Goal: Task Accomplishment & Management: Manage account settings

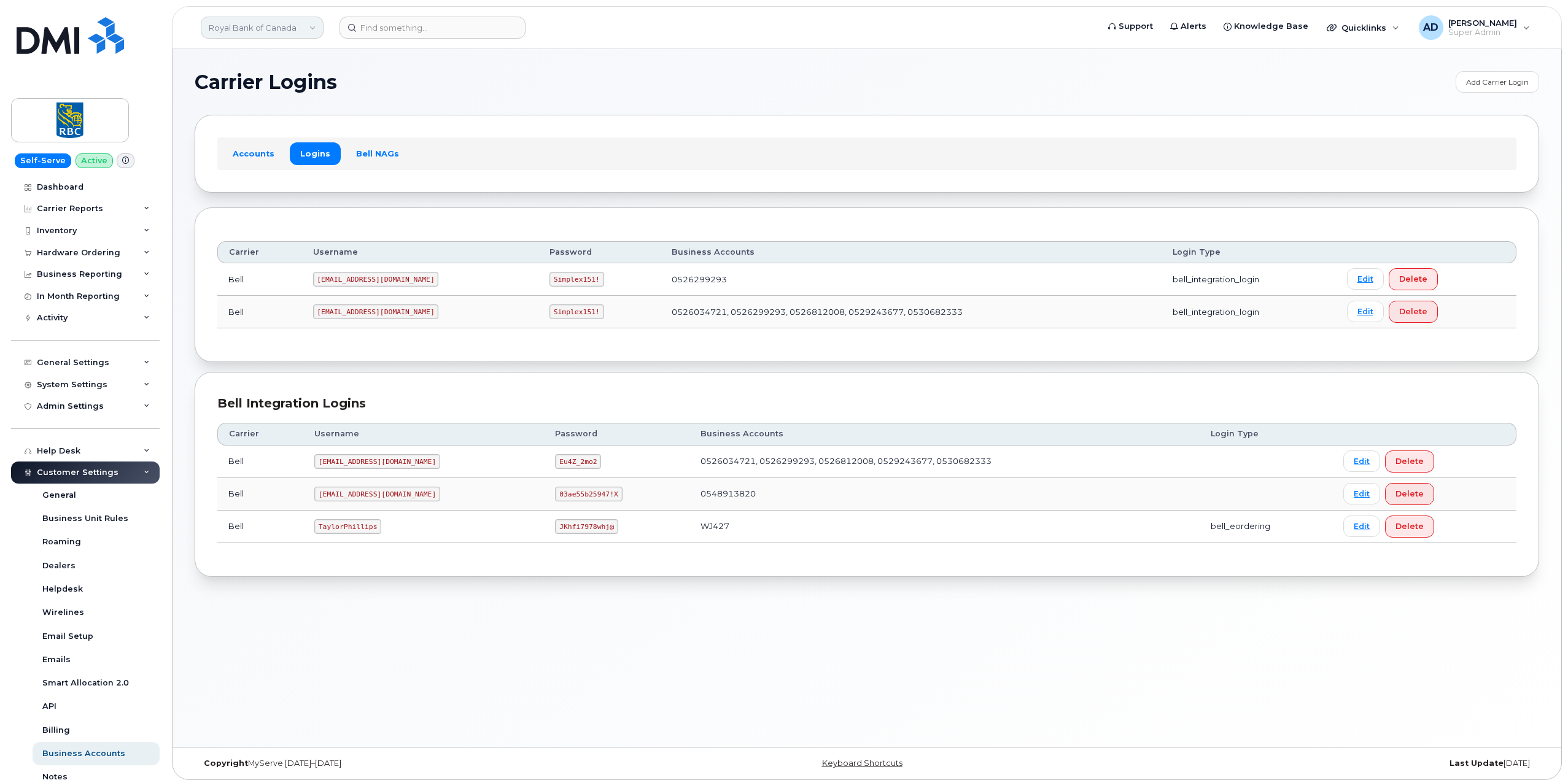
click at [296, 30] on link "Royal Bank of Canada" at bounding box center [262, 28] width 123 height 22
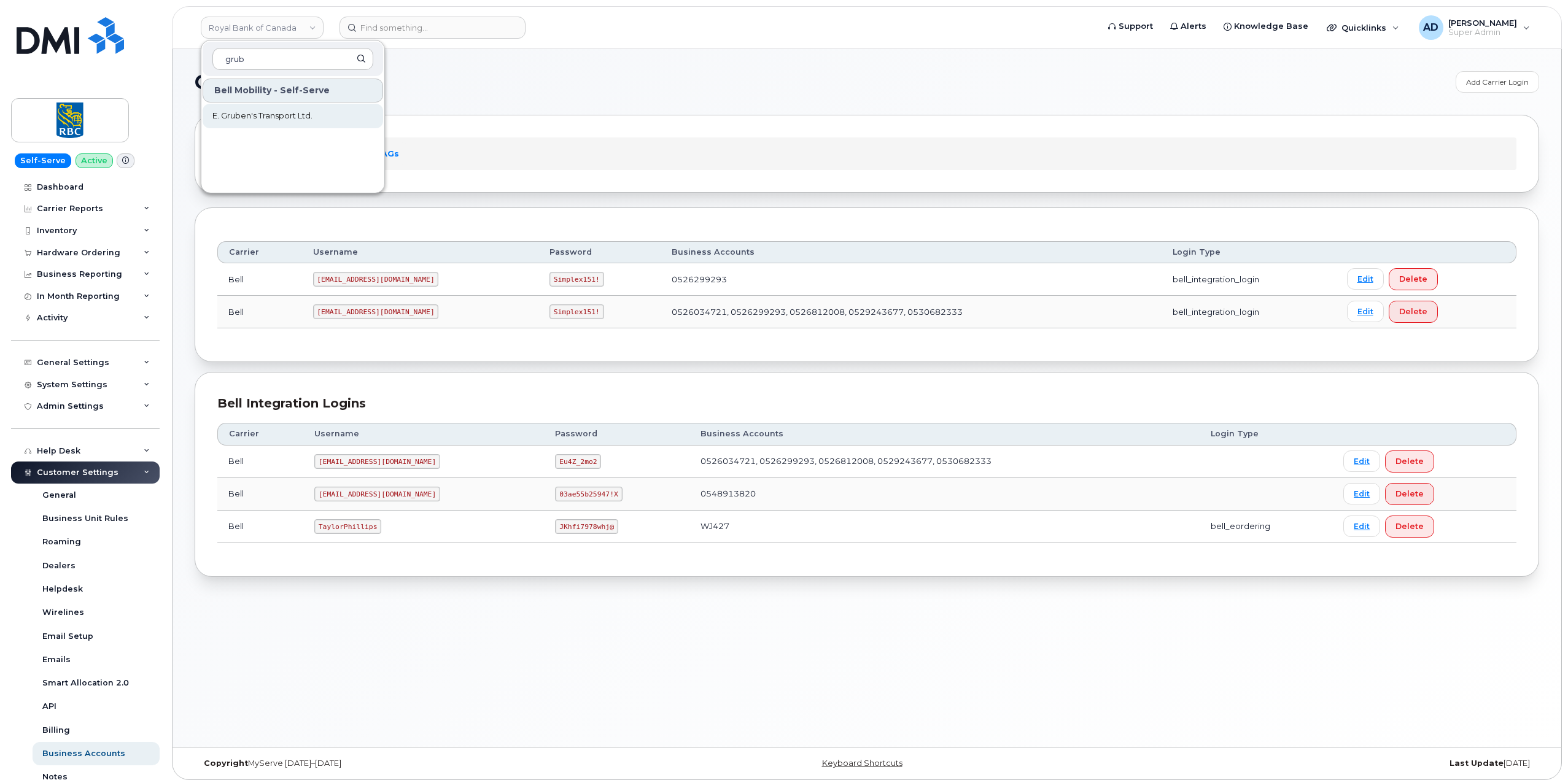
type input "grub"
click at [304, 111] on span "E. Gruben's Transport Ltd." at bounding box center [262, 116] width 100 height 12
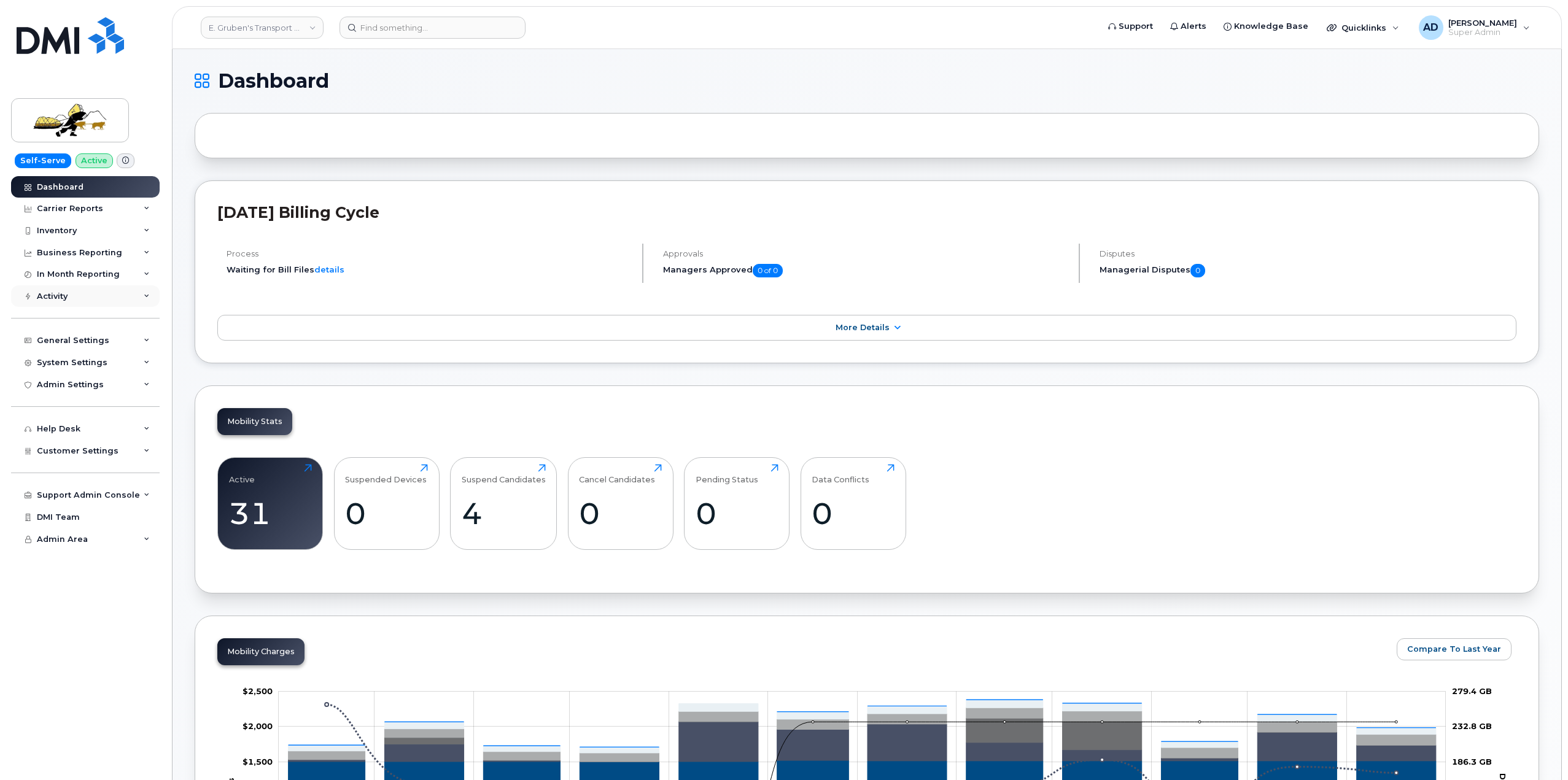
click at [111, 289] on div "Activity" at bounding box center [85, 296] width 148 height 22
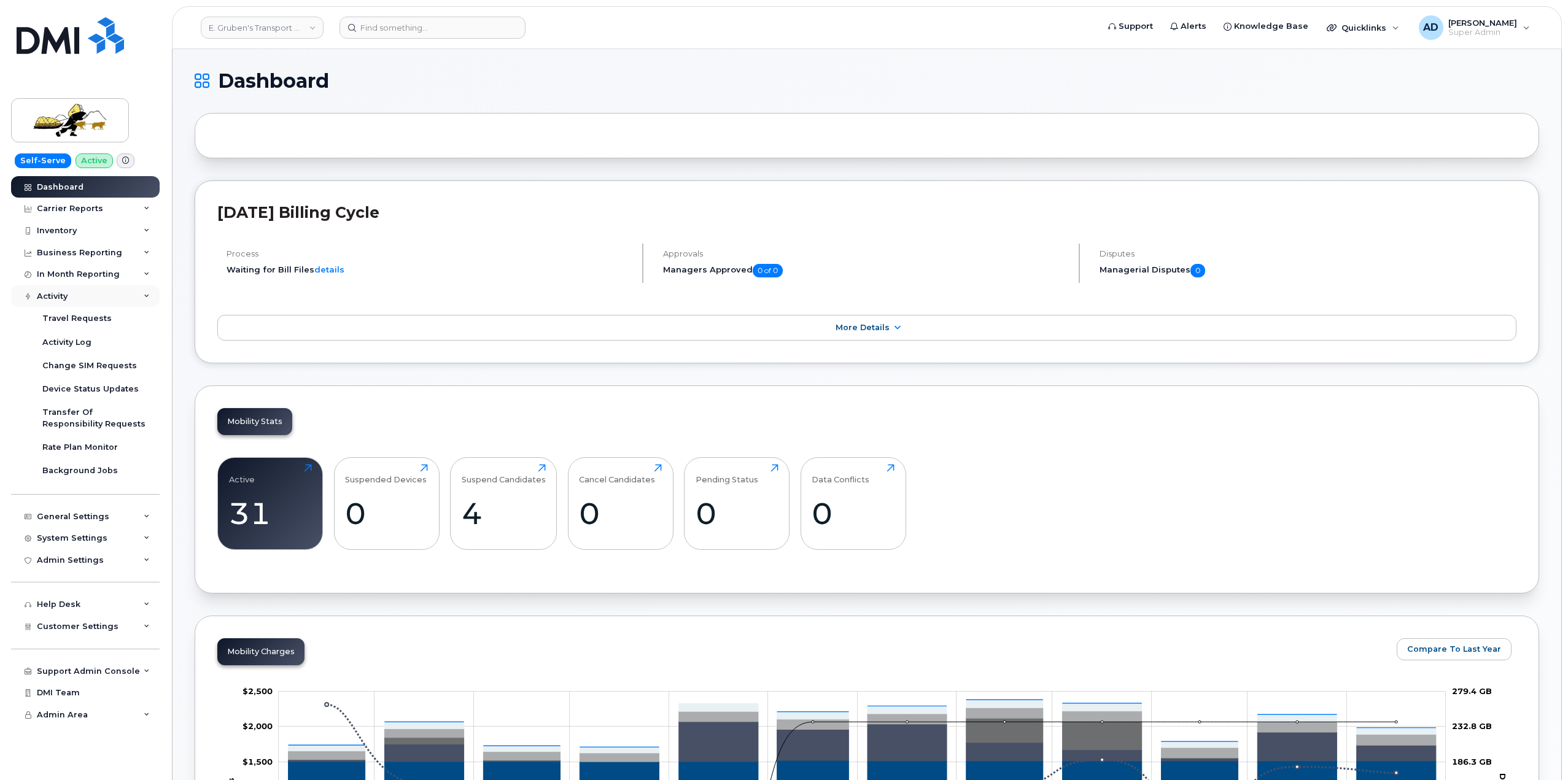
click at [114, 296] on div "Activity" at bounding box center [85, 296] width 148 height 22
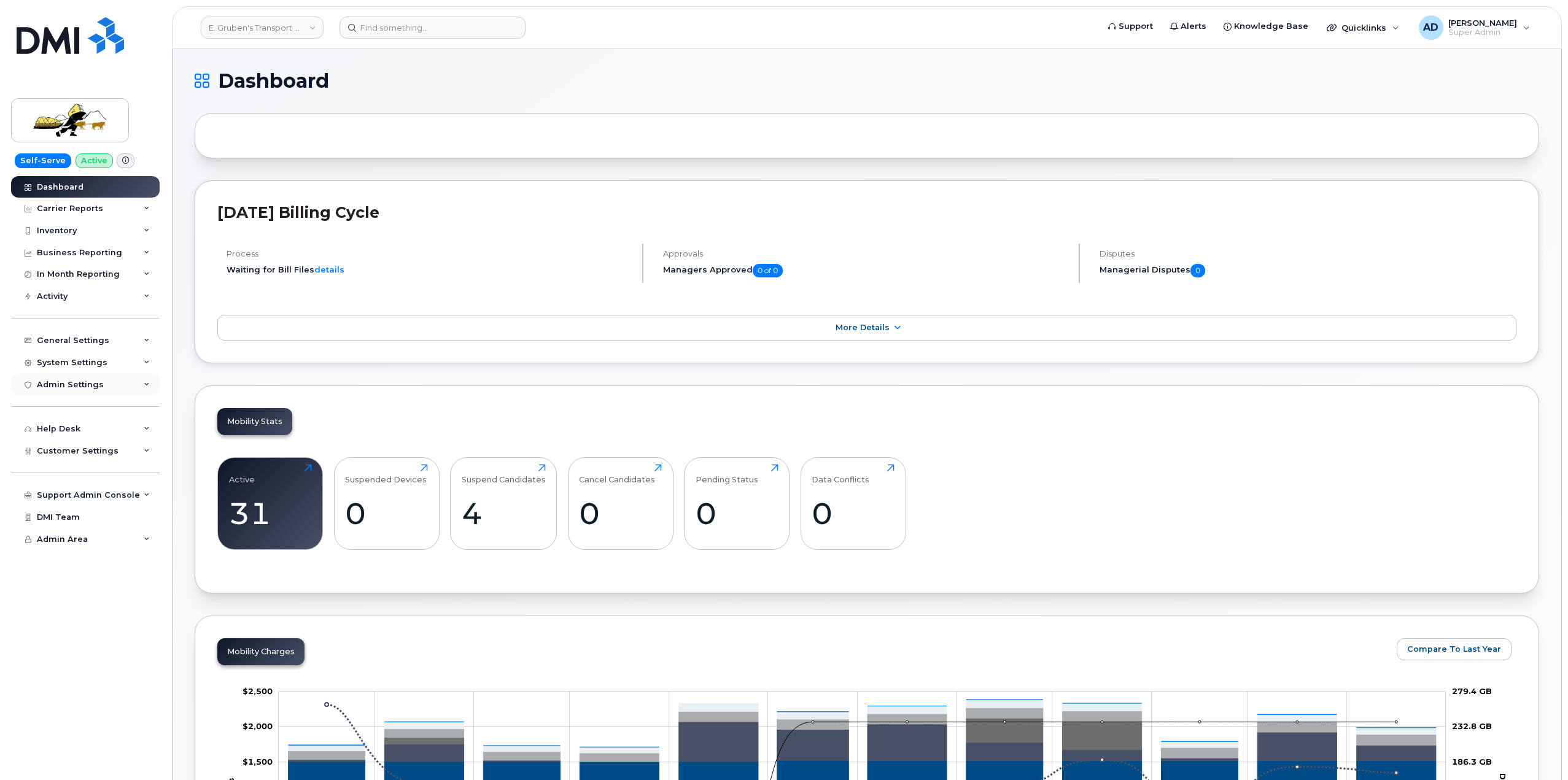
click at [131, 388] on div "Admin Settings" at bounding box center [85, 385] width 148 height 22
click at [104, 339] on div "General Settings" at bounding box center [85, 341] width 148 height 22
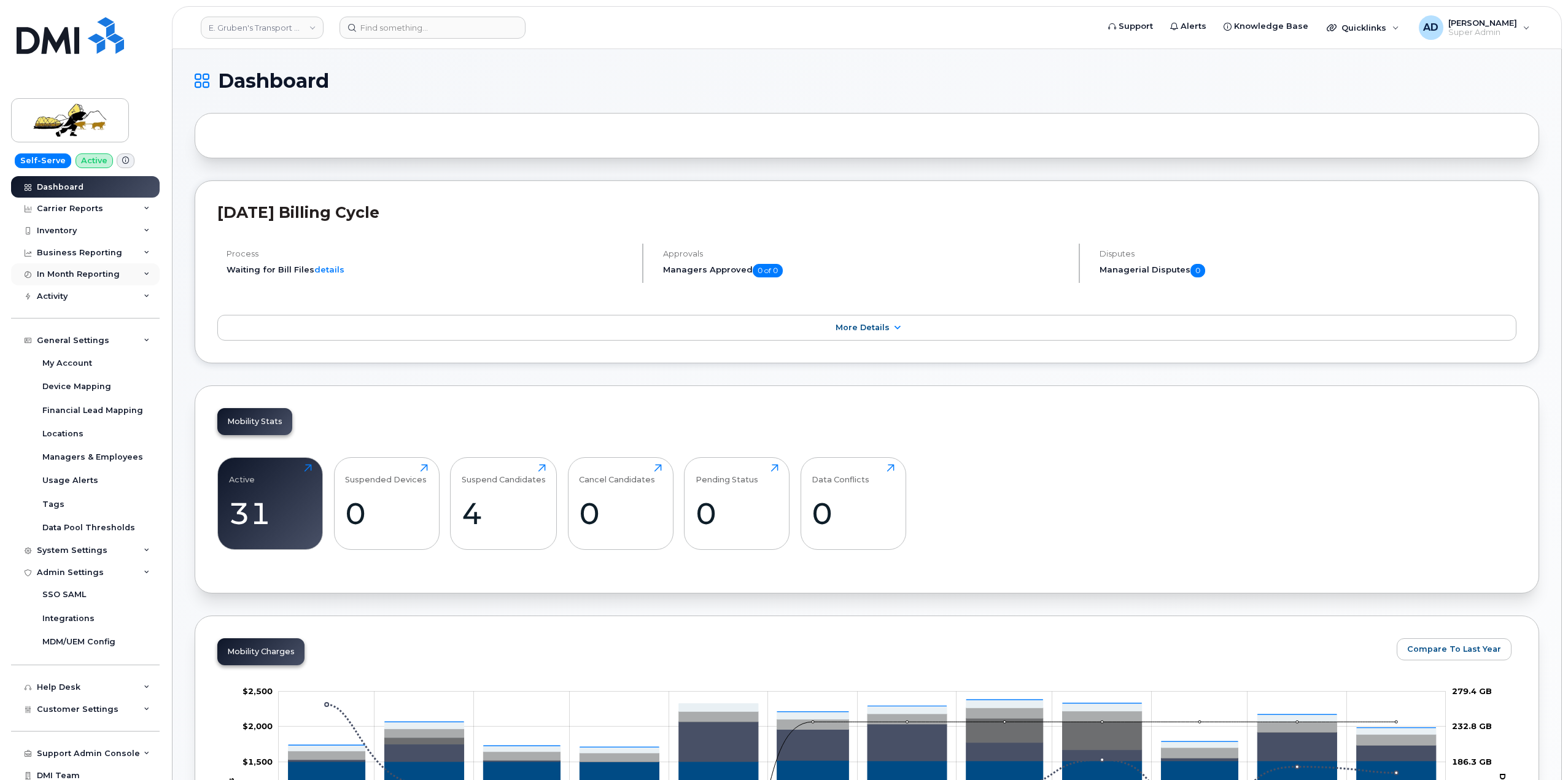
click at [104, 283] on div "In Month Reporting" at bounding box center [85, 275] width 148 height 22
click at [105, 376] on div "Activity" at bounding box center [85, 367] width 148 height 22
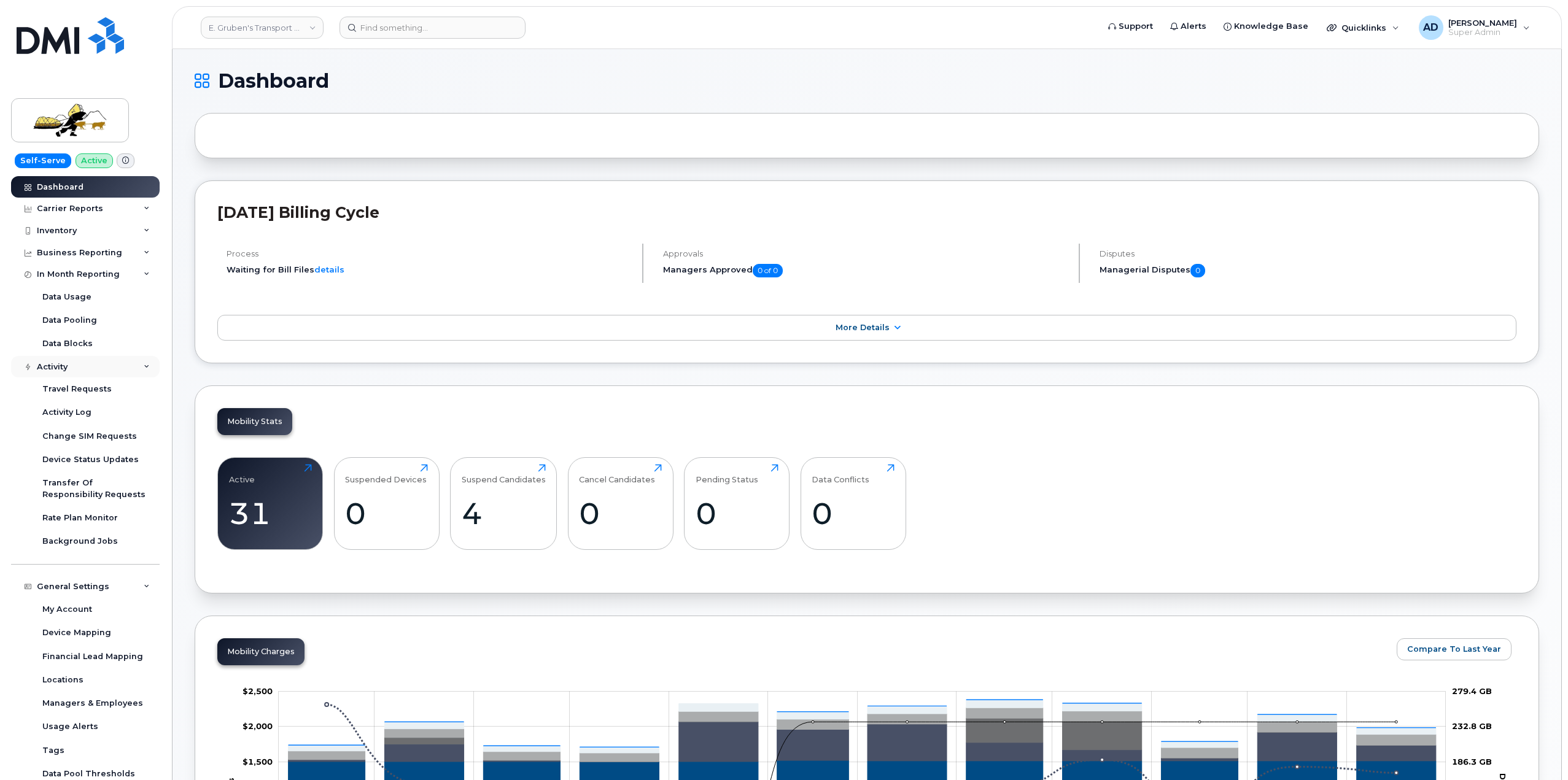
click at [106, 370] on div "Activity" at bounding box center [85, 367] width 148 height 22
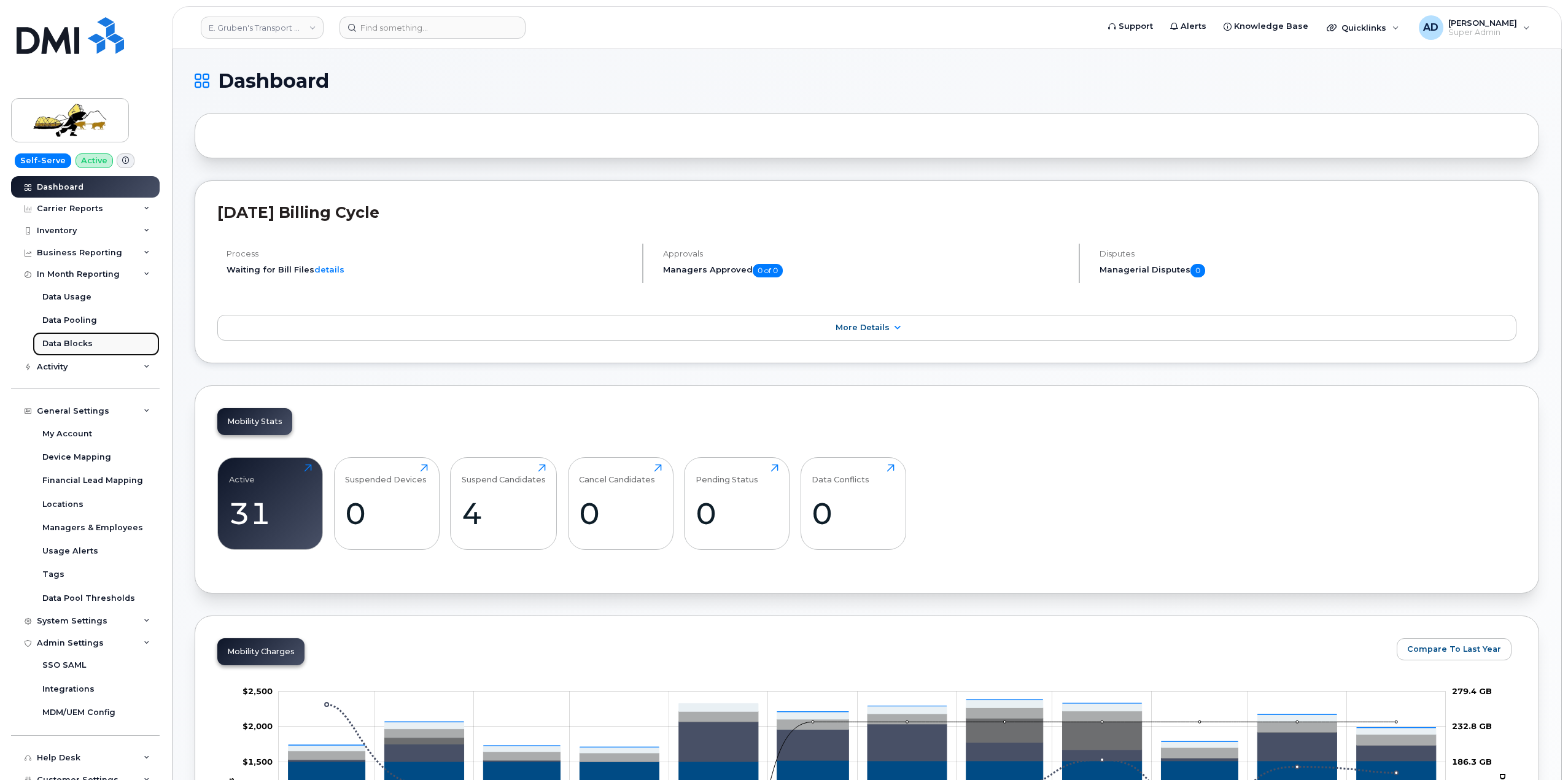
click at [109, 336] on link "Data Blocks" at bounding box center [96, 343] width 127 height 23
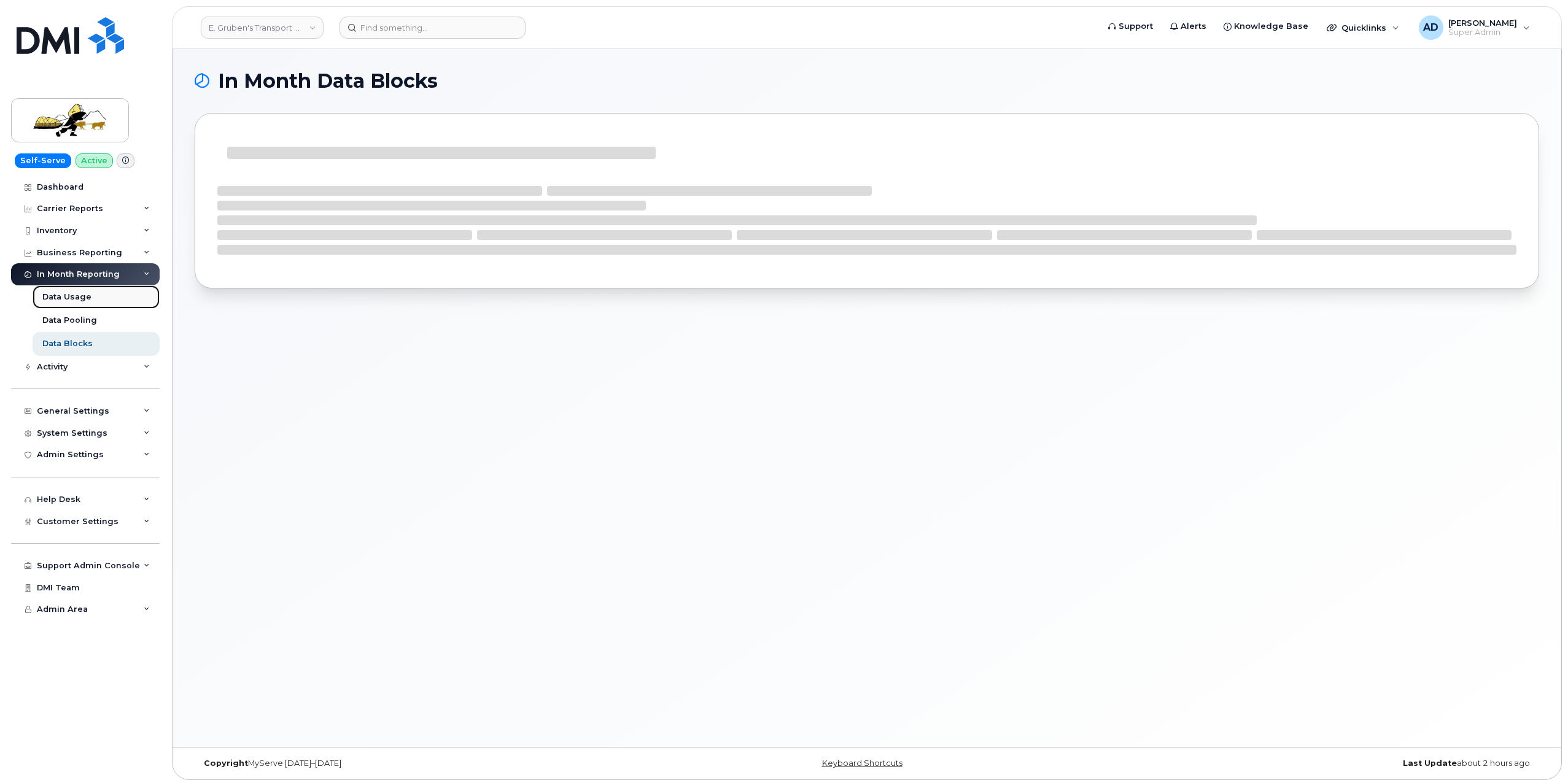
click at [115, 289] on link "Data Usage" at bounding box center [96, 296] width 127 height 23
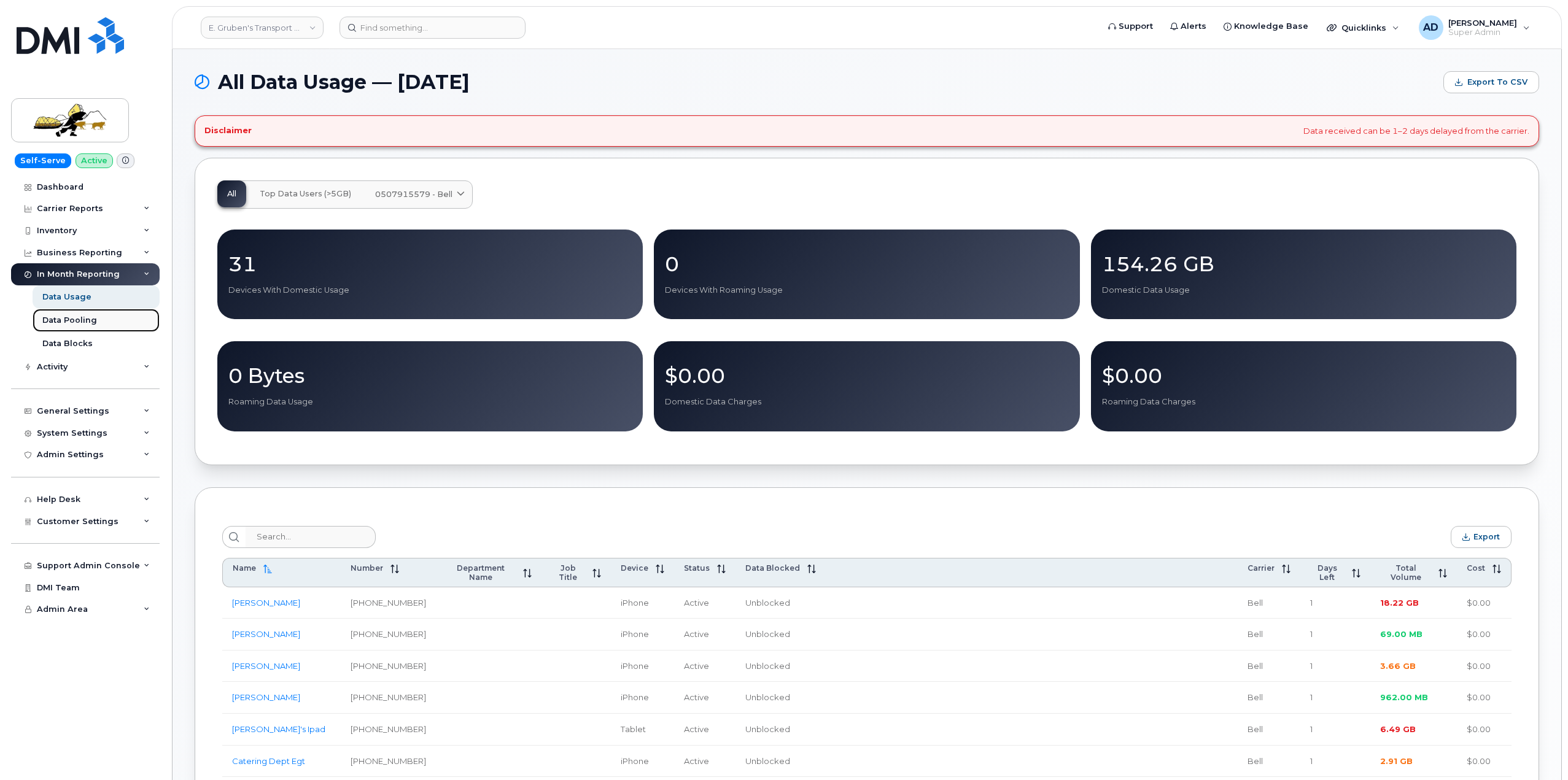
click at [85, 319] on div "Data Pooling" at bounding box center [69, 321] width 55 height 11
click at [117, 396] on div "General Settings My Account Device Mapping Financial Lead Mapping Locations Man…" at bounding box center [87, 400] width 152 height 45
click at [117, 405] on div "General Settings" at bounding box center [85, 411] width 148 height 22
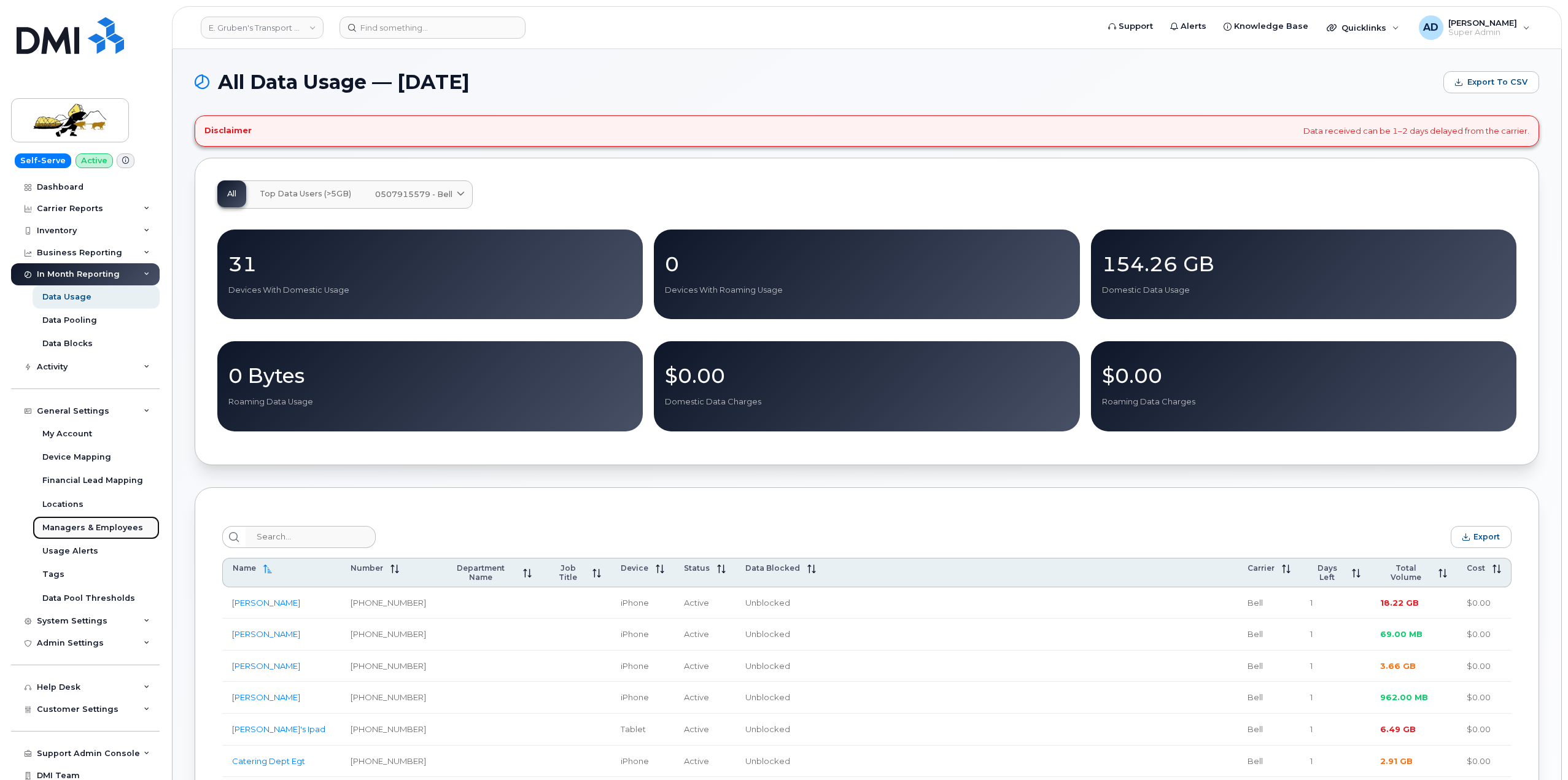
click at [88, 539] on link "Managers & Employees" at bounding box center [96, 527] width 127 height 23
click at [89, 545] on link "Usage Alerts" at bounding box center [96, 551] width 127 height 23
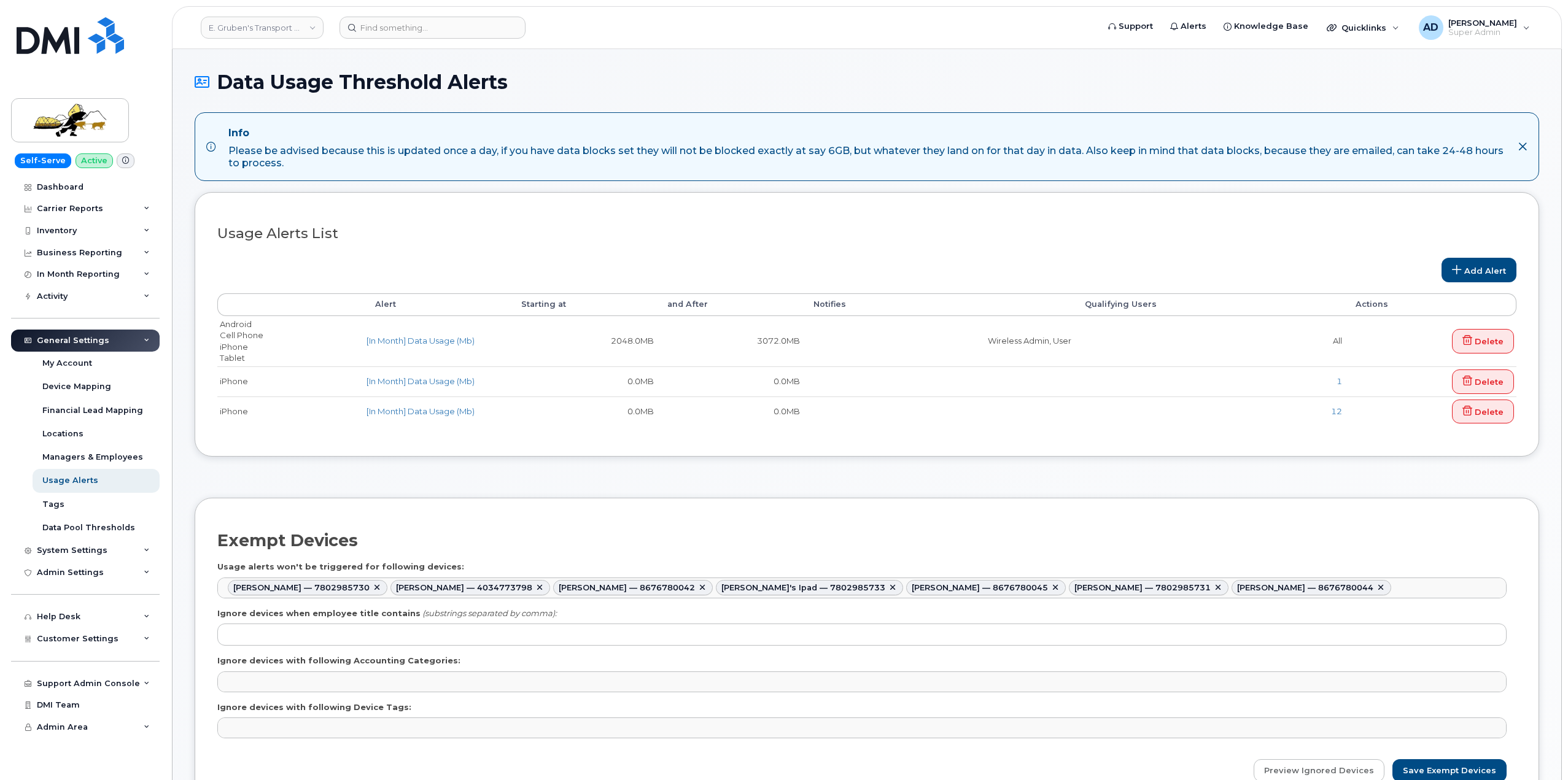
select select
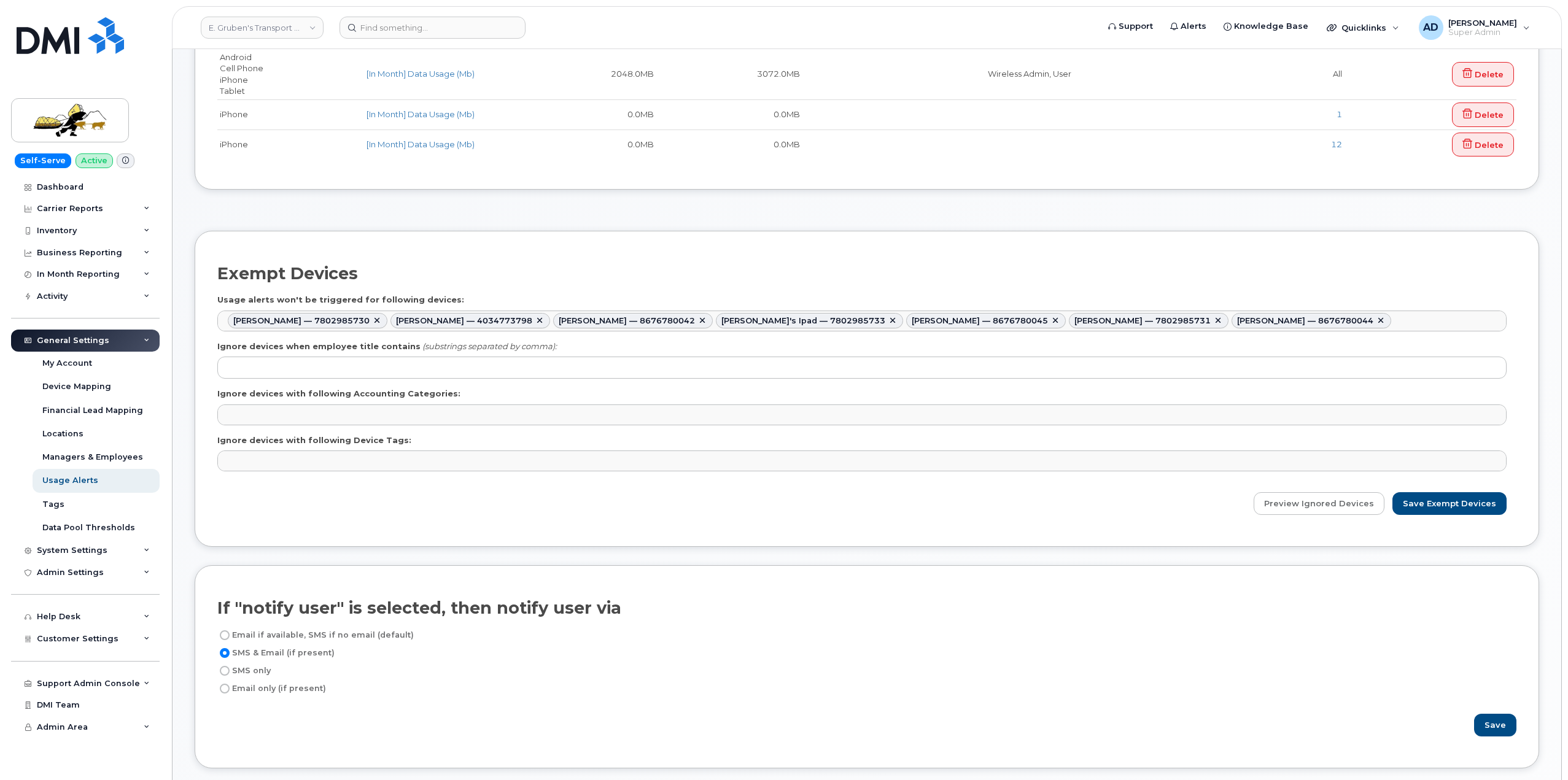
scroll to position [245, 0]
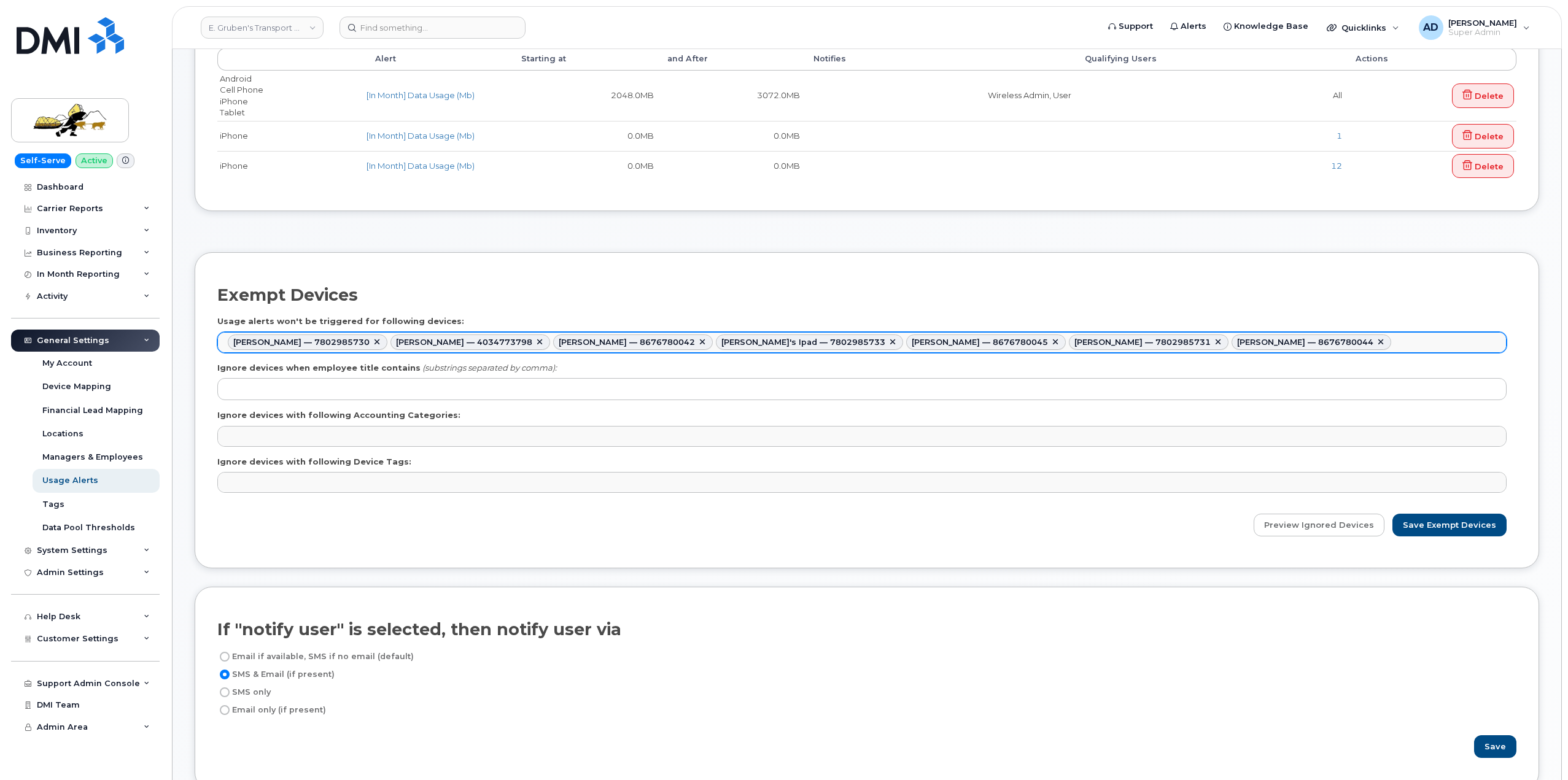
click at [1365, 348] on ul "Brenda Lucas — 7802985730 James Newmark — 4034773798 Russell Newmark — 86767800…" at bounding box center [862, 342] width 1288 height 20
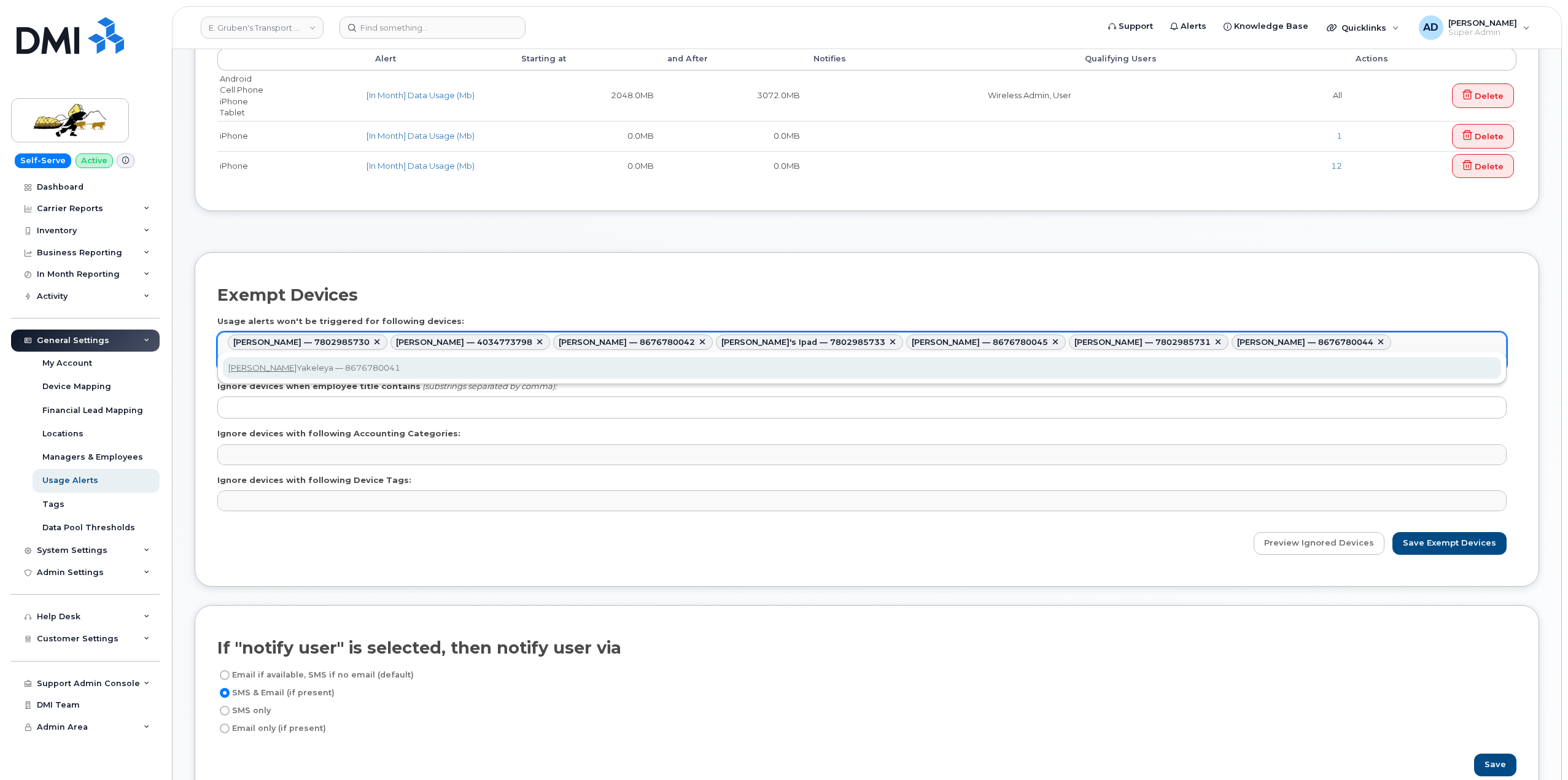
type input "ryan"
type input "370606,370605,370589,370594,370610,370599,370600,370608"
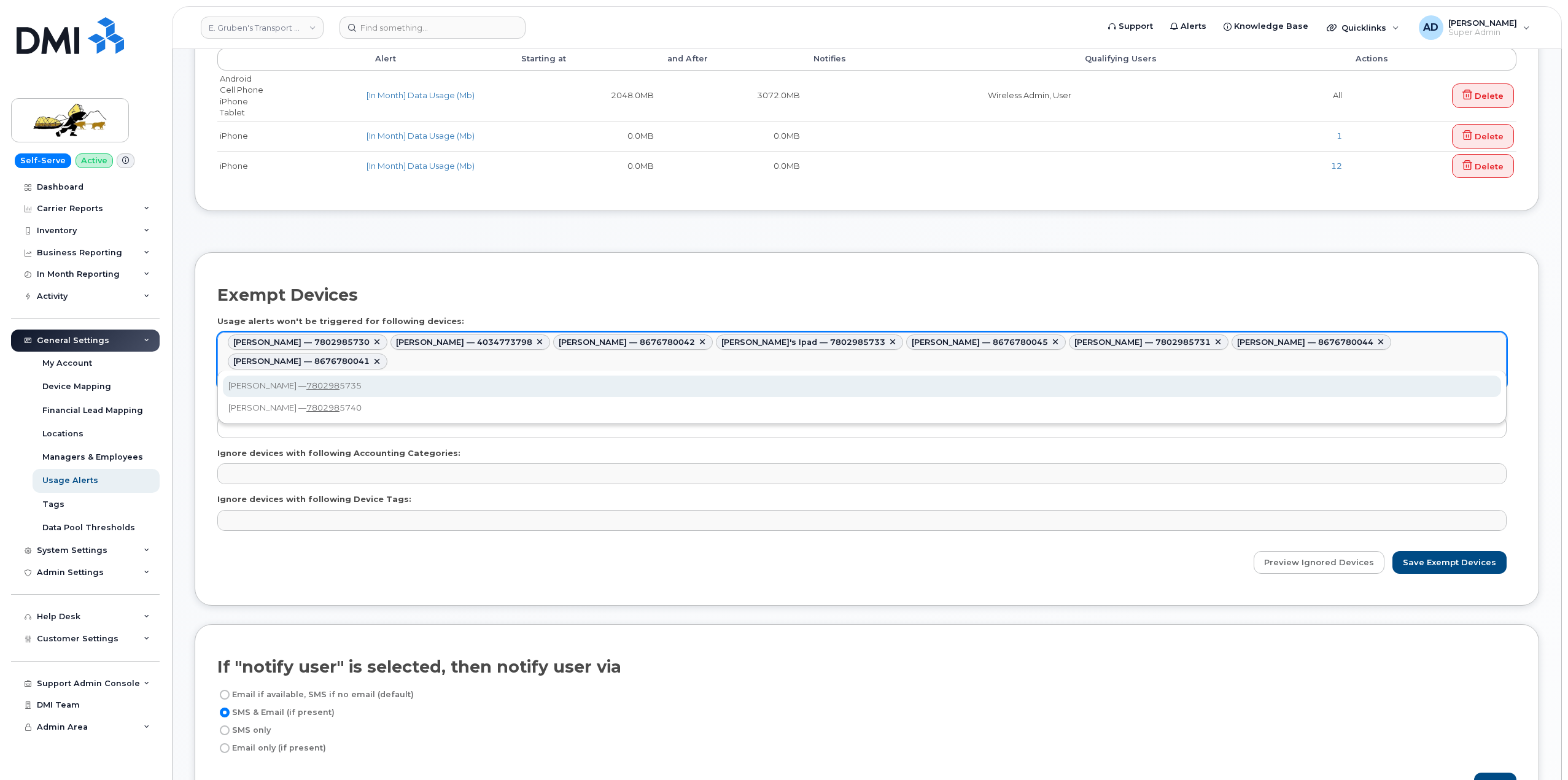
type input "780298"
type input "370606,370605,370589,370594,370610,370599,370600,370608,370609"
type input "780264"
type input "370606,370605,370589,370594,370610,370599,370600,370608,370609,370612"
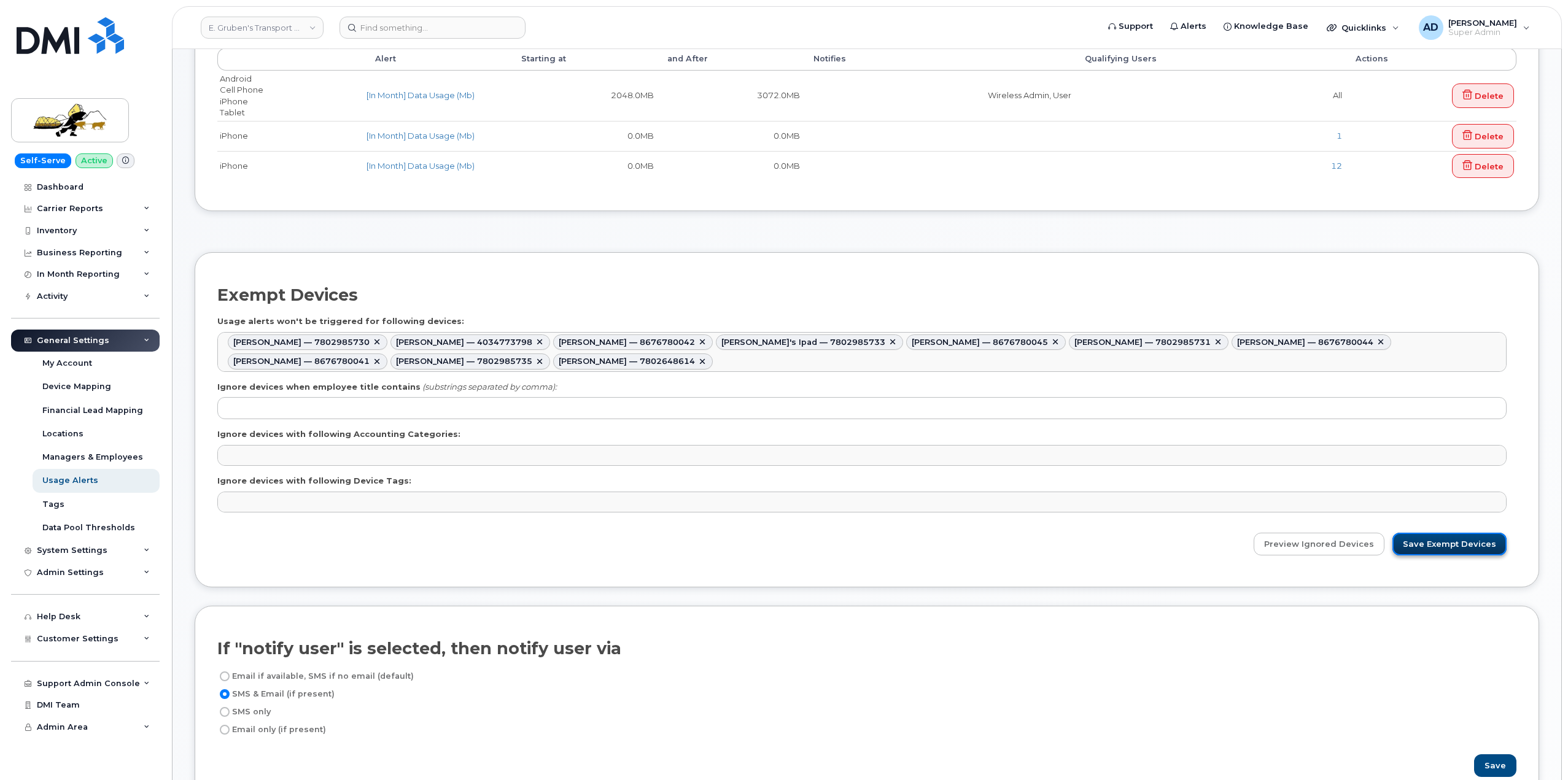
click at [1486, 544] on input "Save Exempt Devices" at bounding box center [1450, 544] width 115 height 22
type input "Saving..."
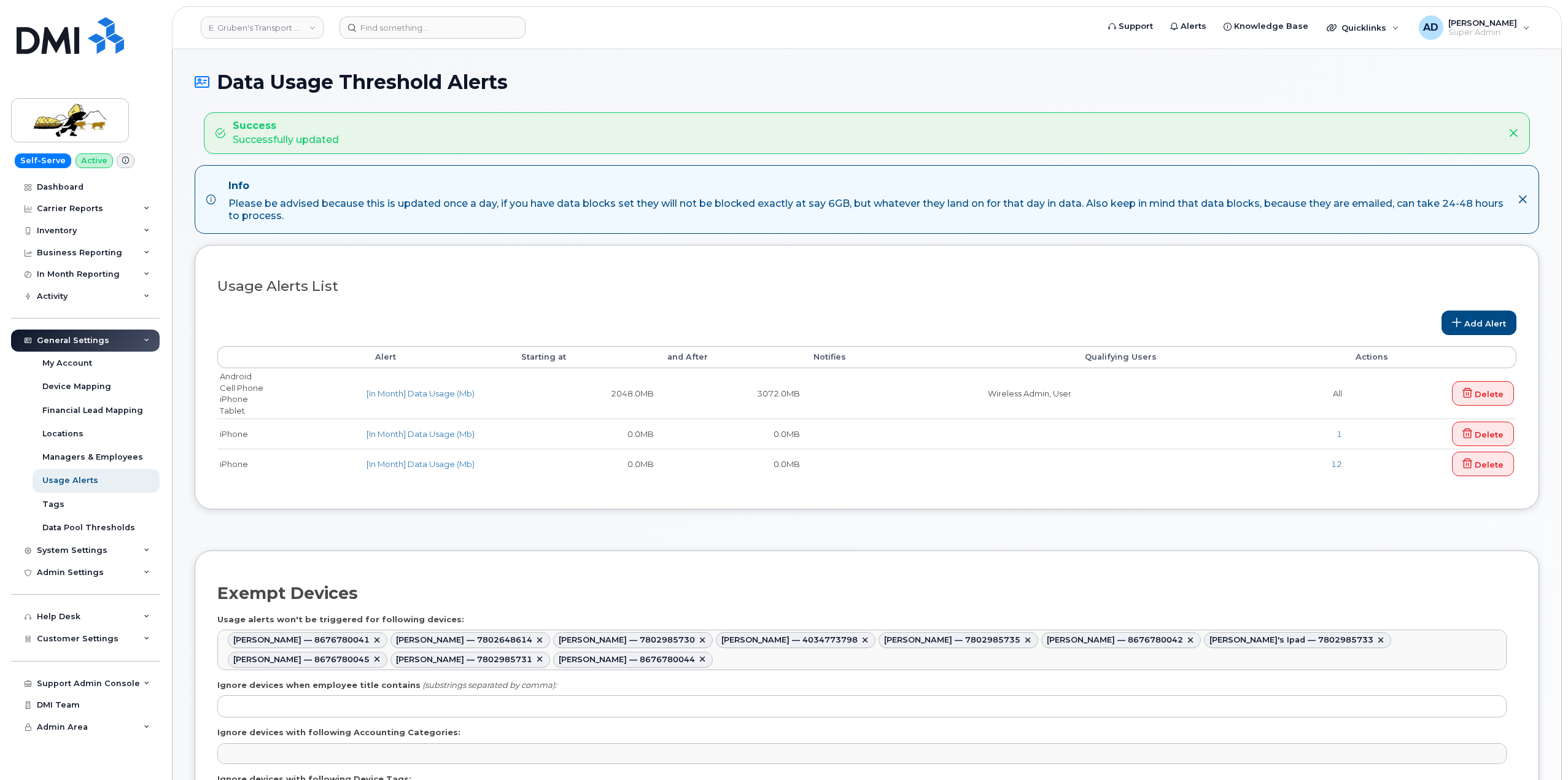
select select
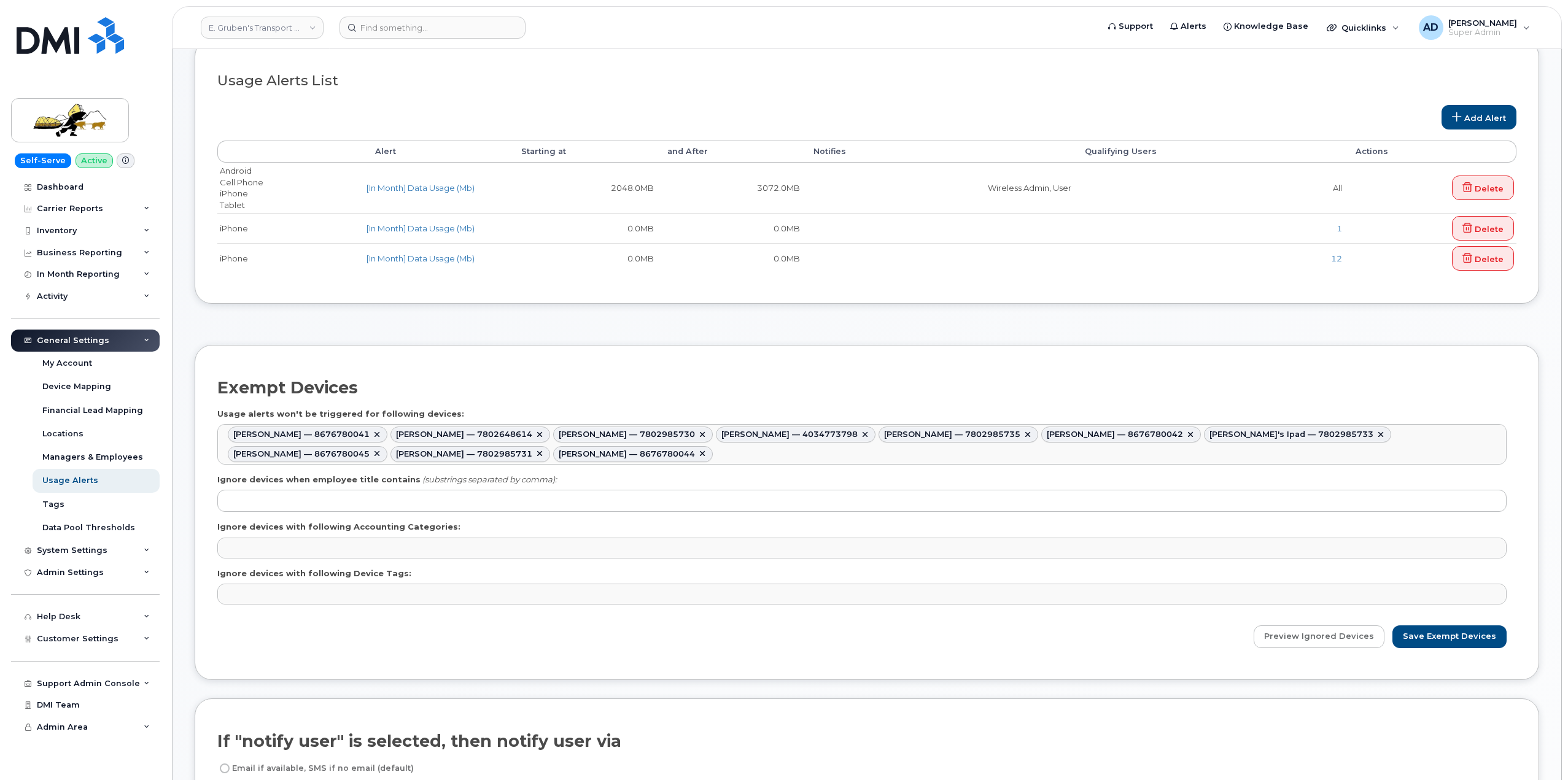
scroll to position [185, 0]
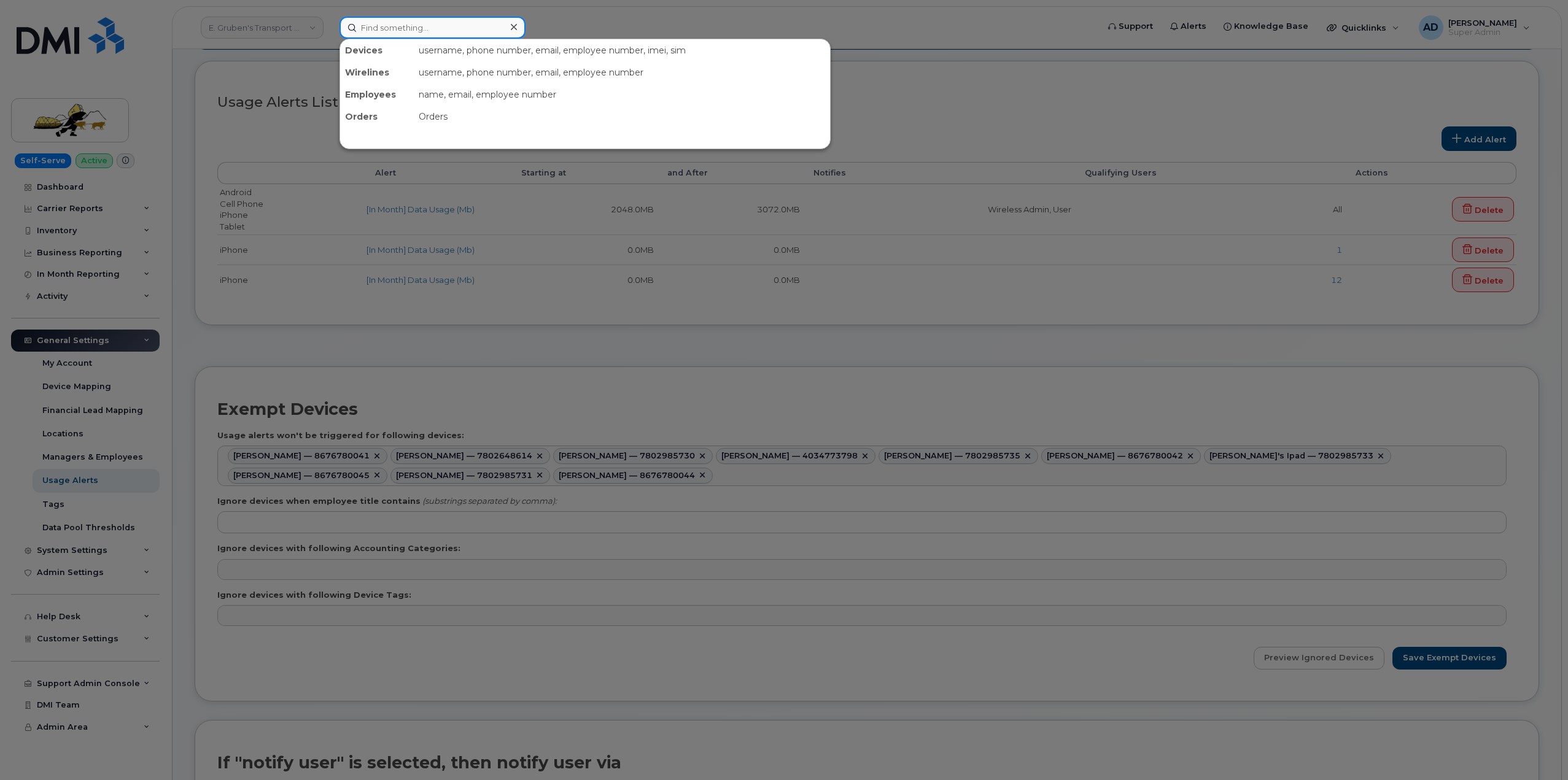
click at [368, 26] on input at bounding box center [433, 28] width 186 height 22
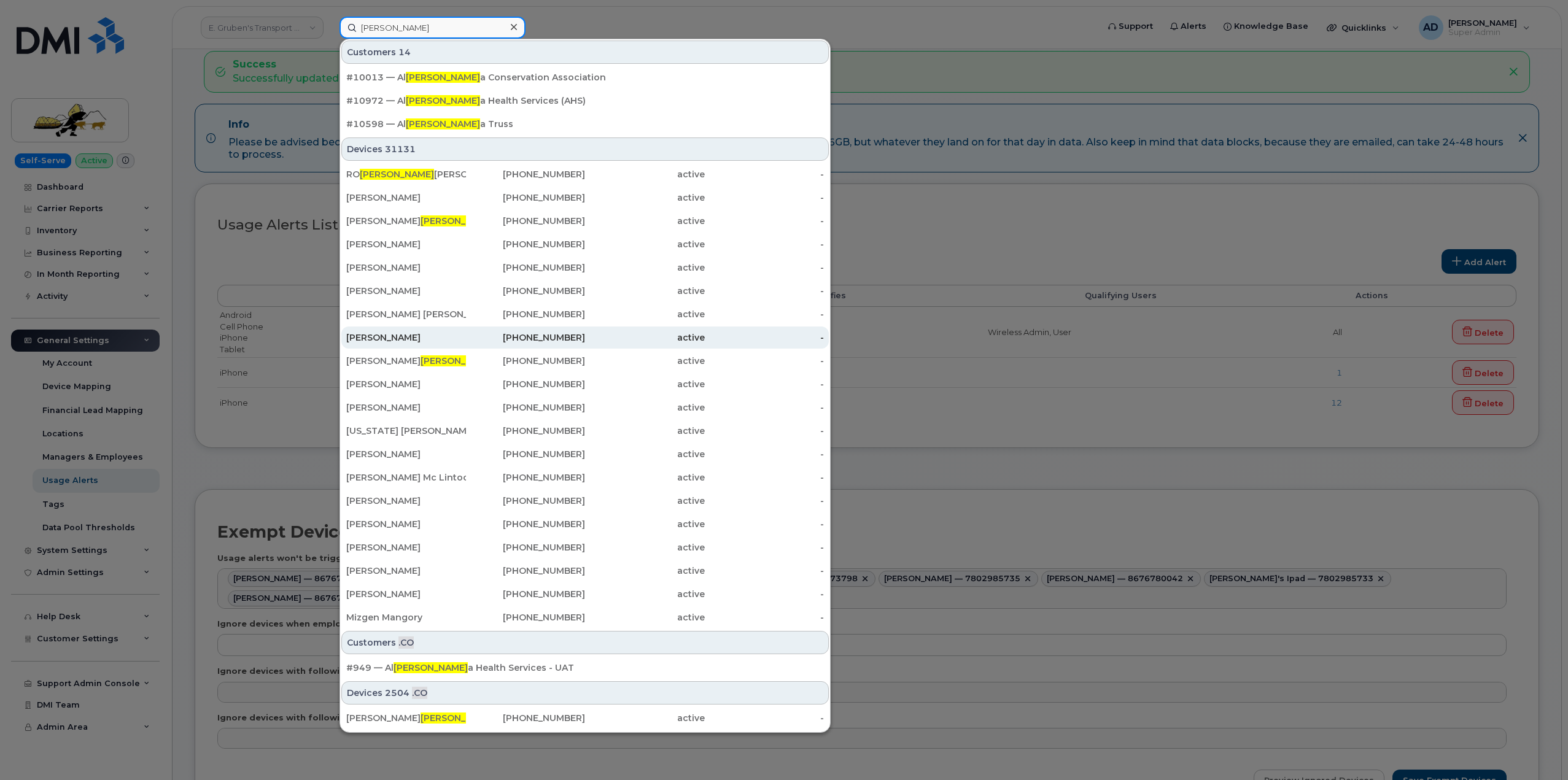
scroll to position [0, 0]
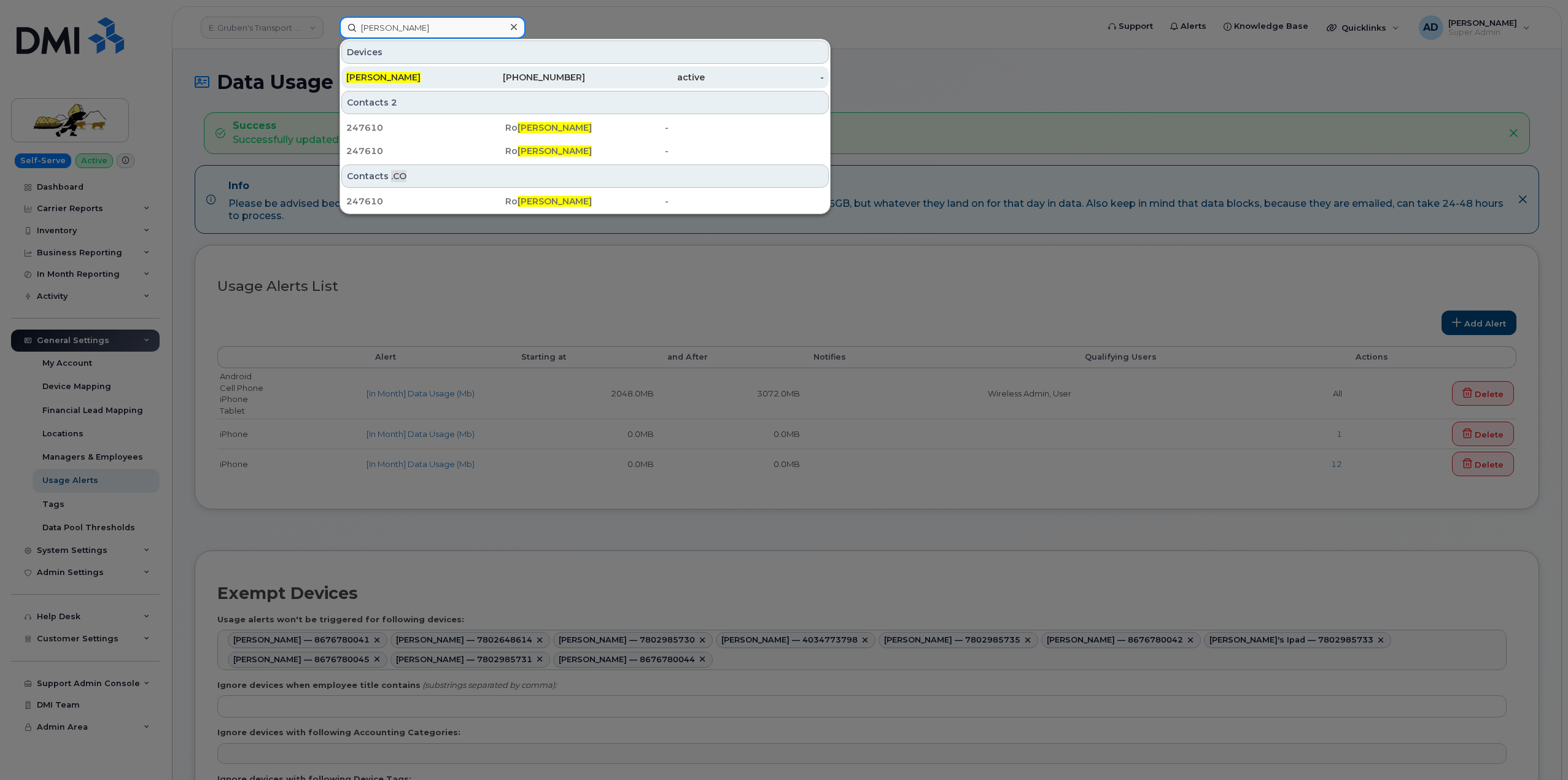
type input "bert bullock"
click at [538, 75] on div "780-298-5735" at bounding box center [526, 76] width 119 height 12
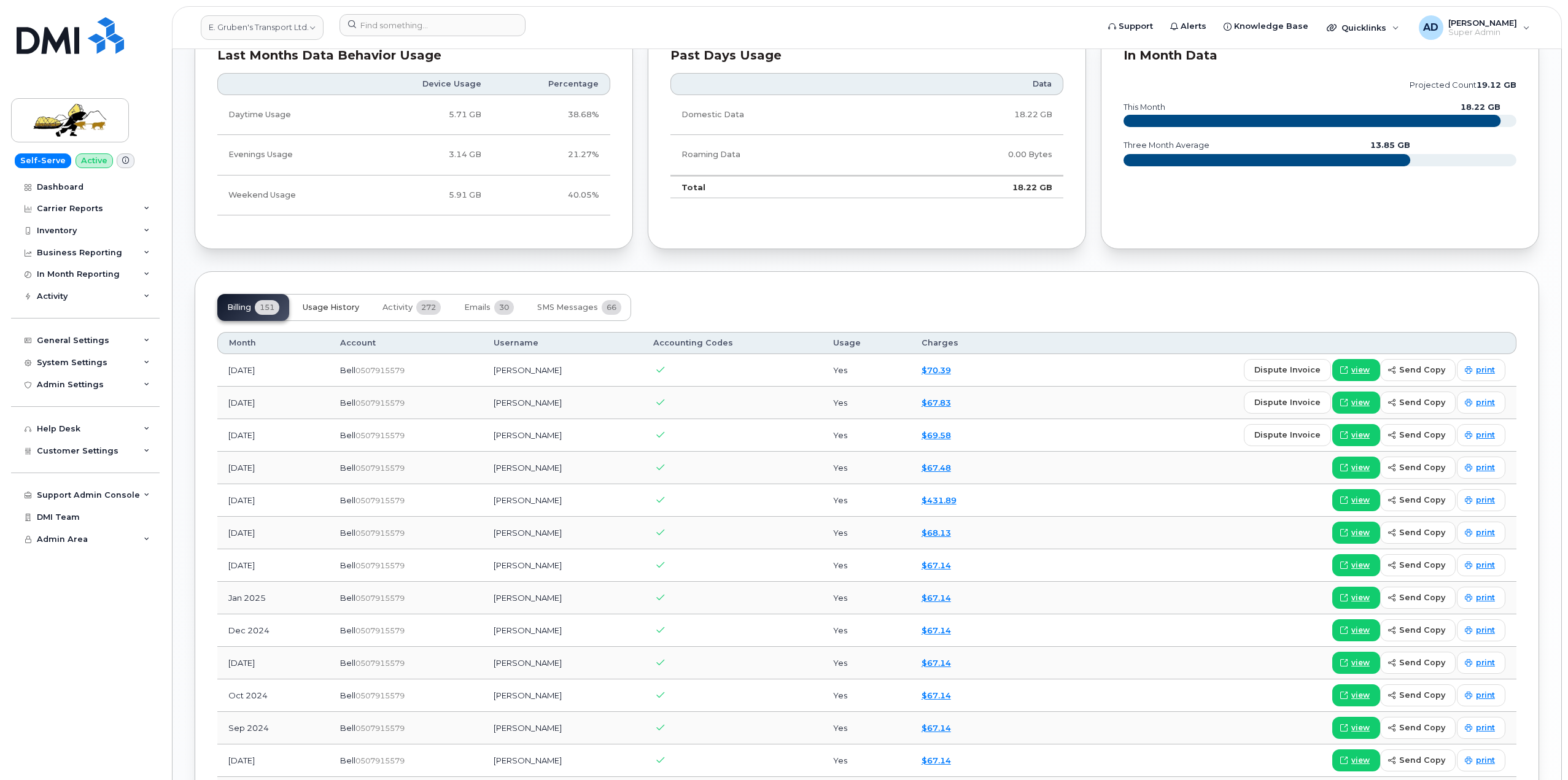
scroll to position [676, 0]
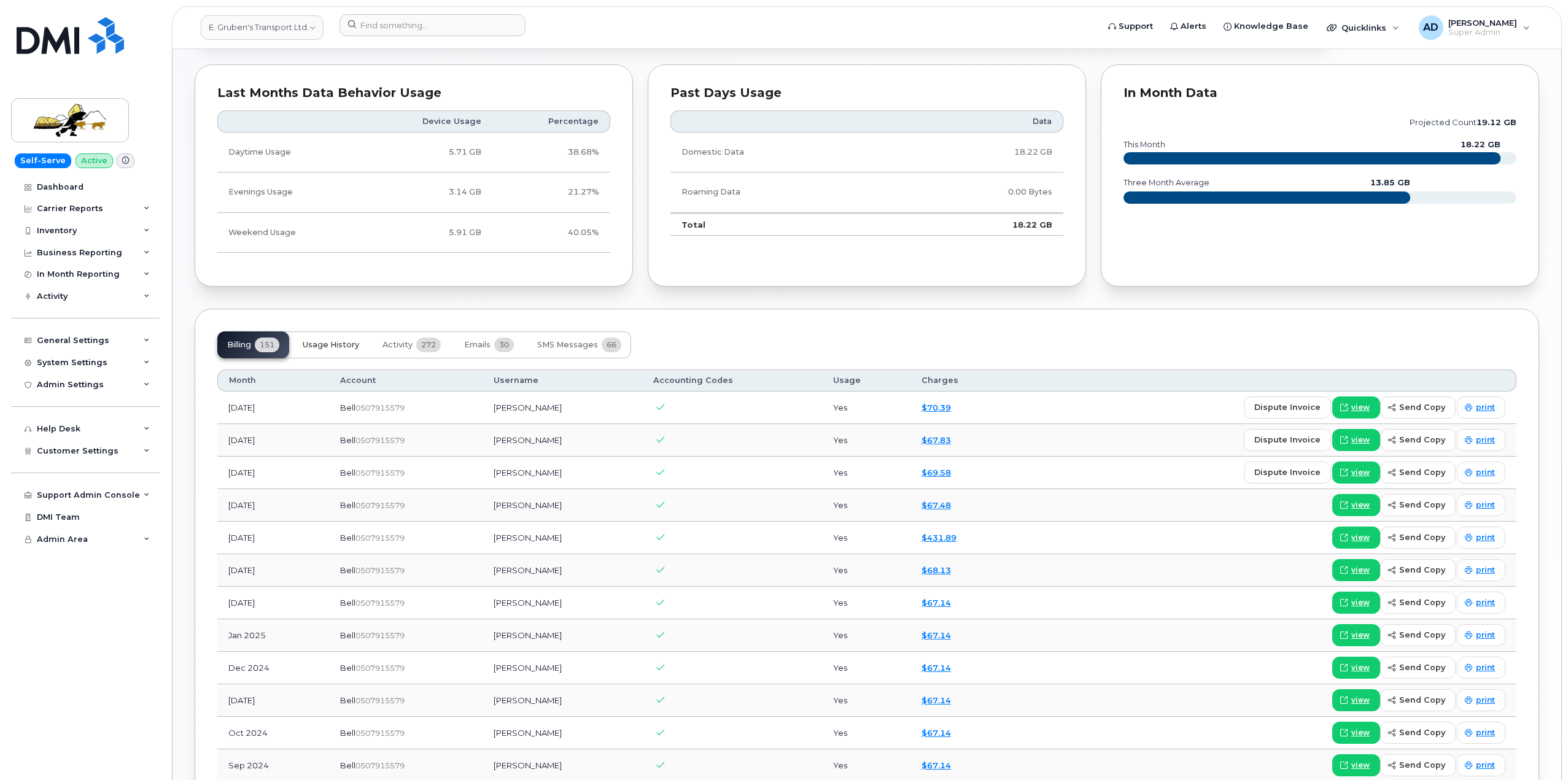
click at [352, 341] on span "Usage History" at bounding box center [331, 345] width 57 height 10
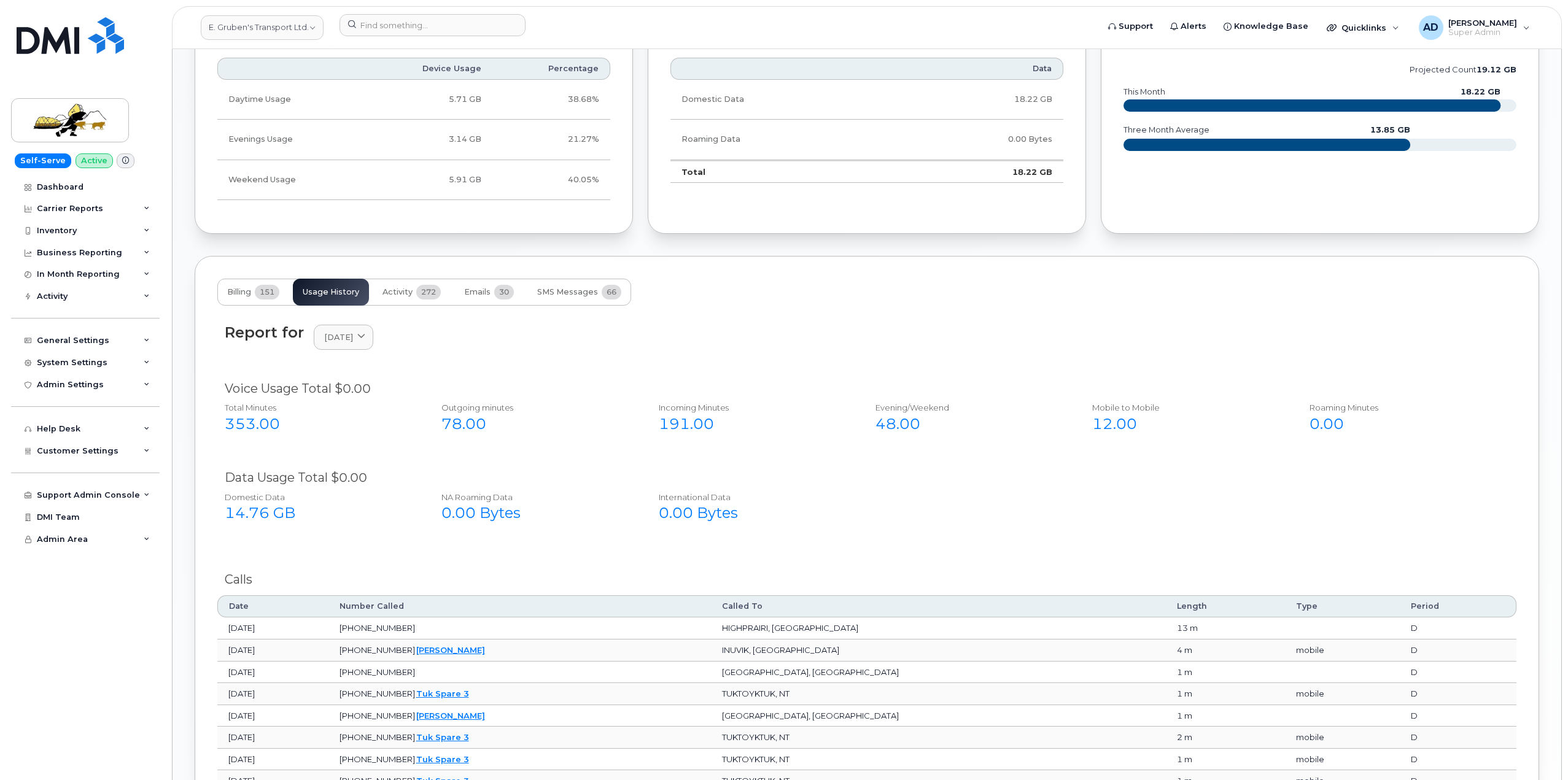
scroll to position [798, 0]
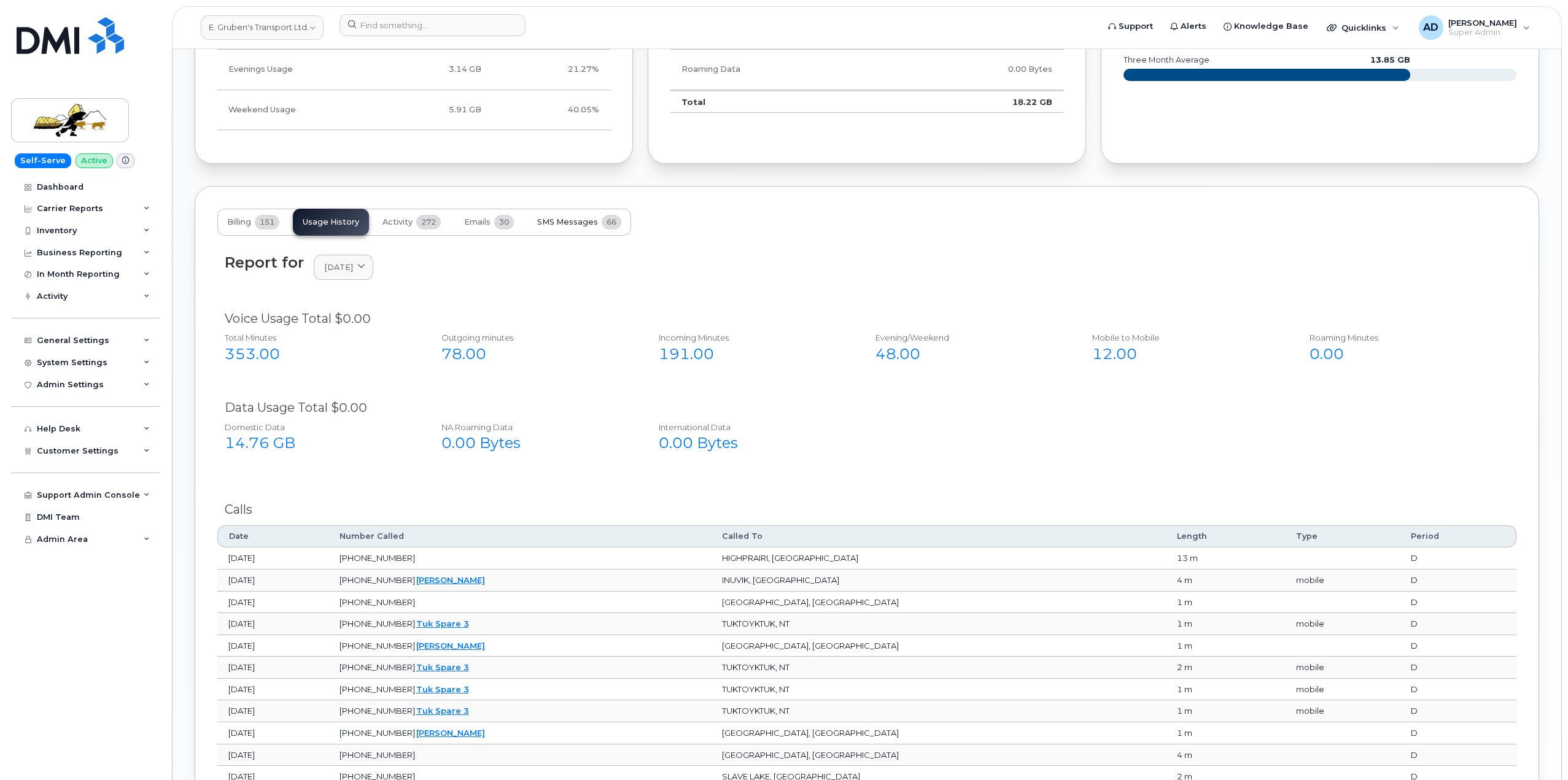
click at [545, 217] on span "SMS Messages" at bounding box center [567, 222] width 61 height 10
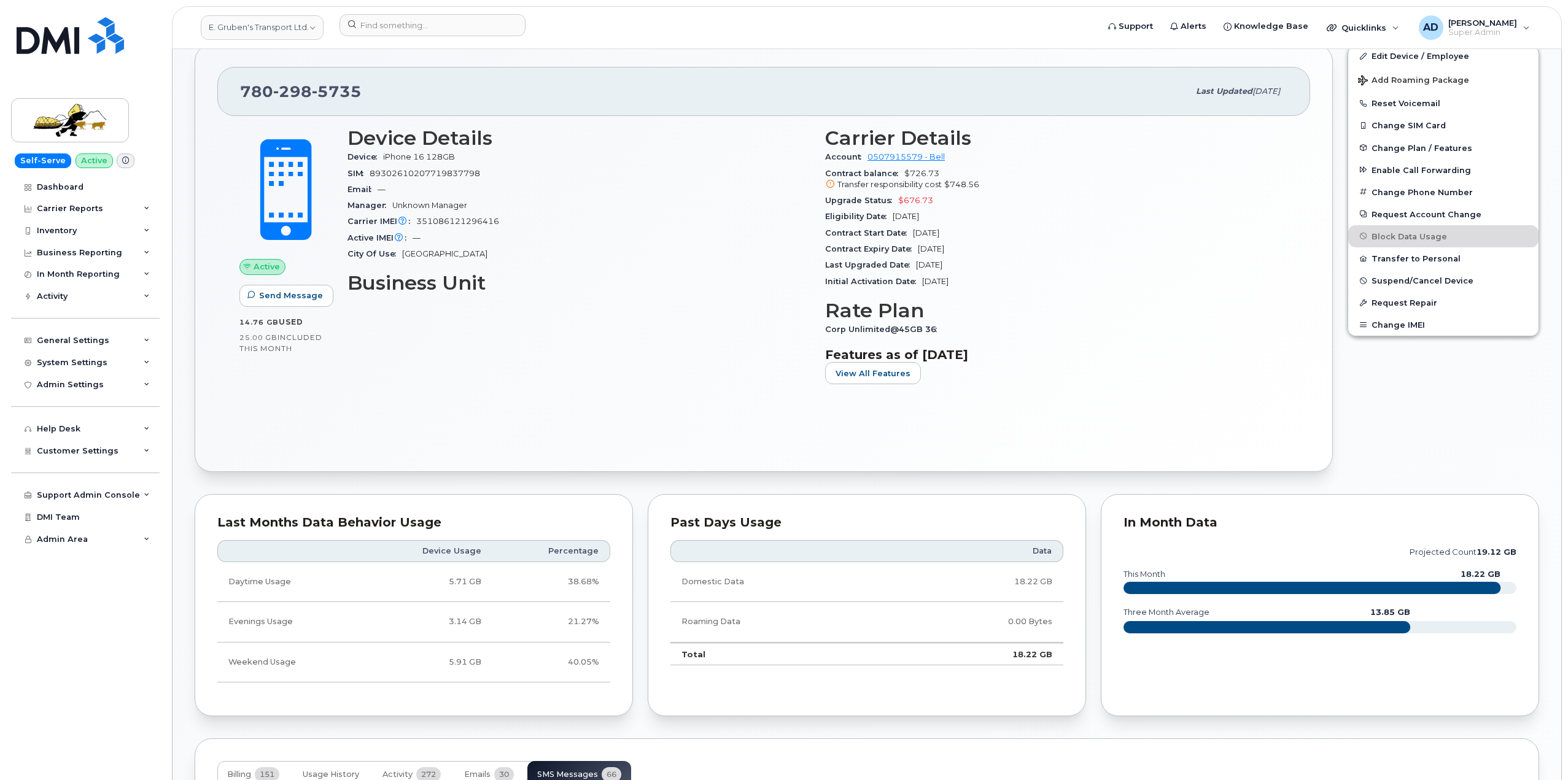
scroll to position [0, 0]
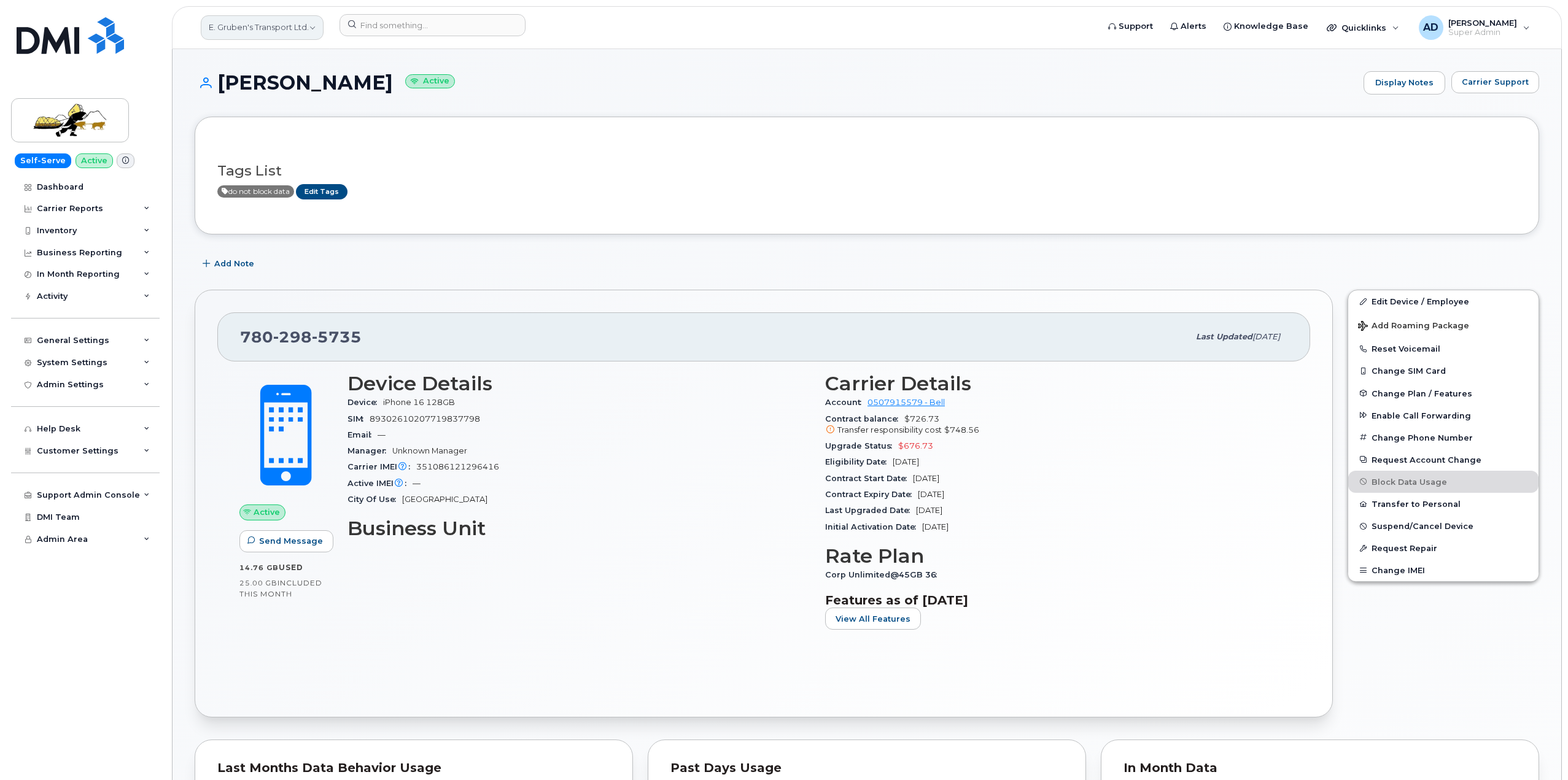
click at [266, 37] on link "E. Gruben's Transport Ltd." at bounding box center [262, 27] width 123 height 24
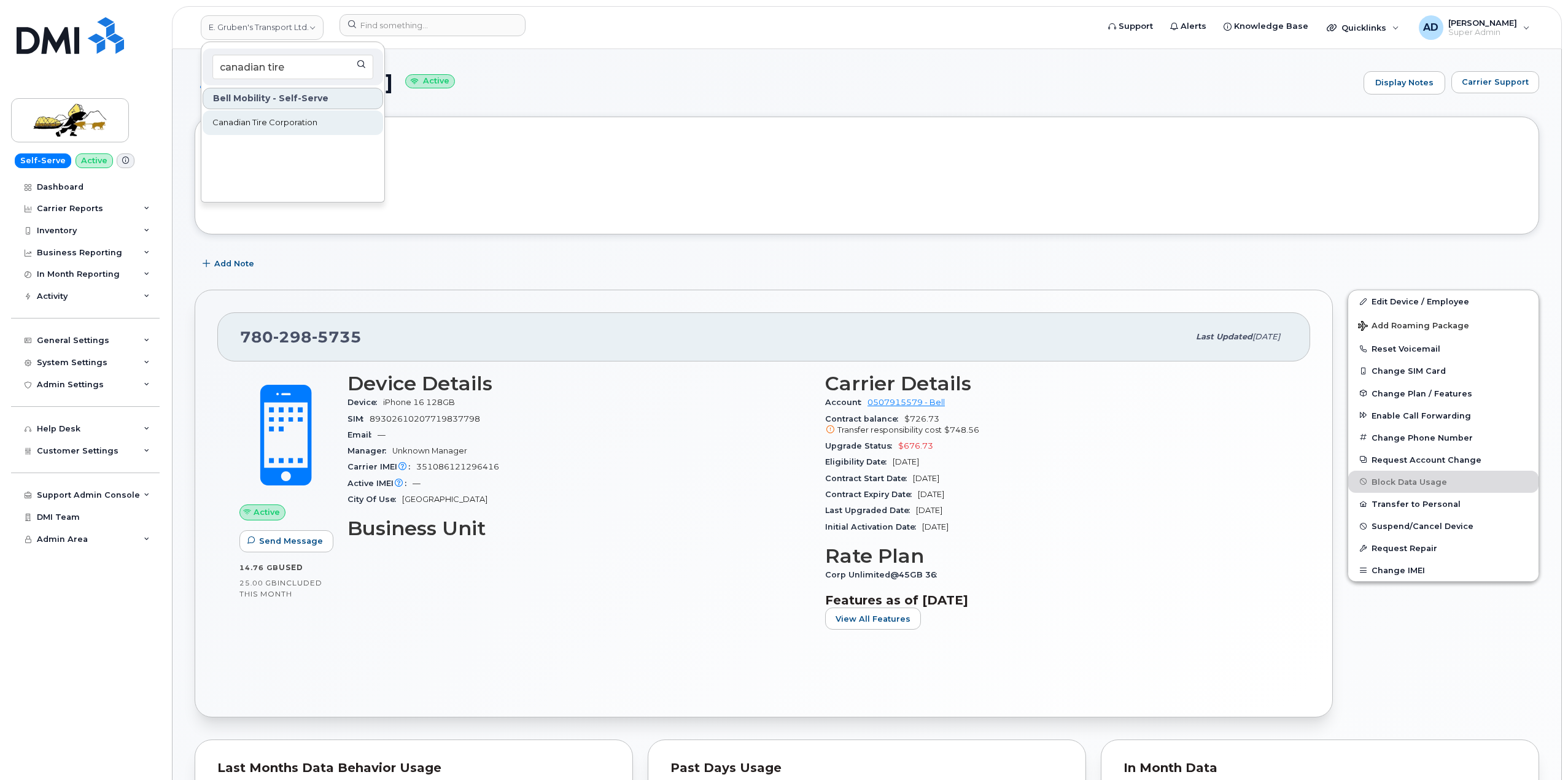
type input "canadian tire"
click at [258, 113] on link "Canadian Tire Corporation" at bounding box center [293, 123] width 181 height 24
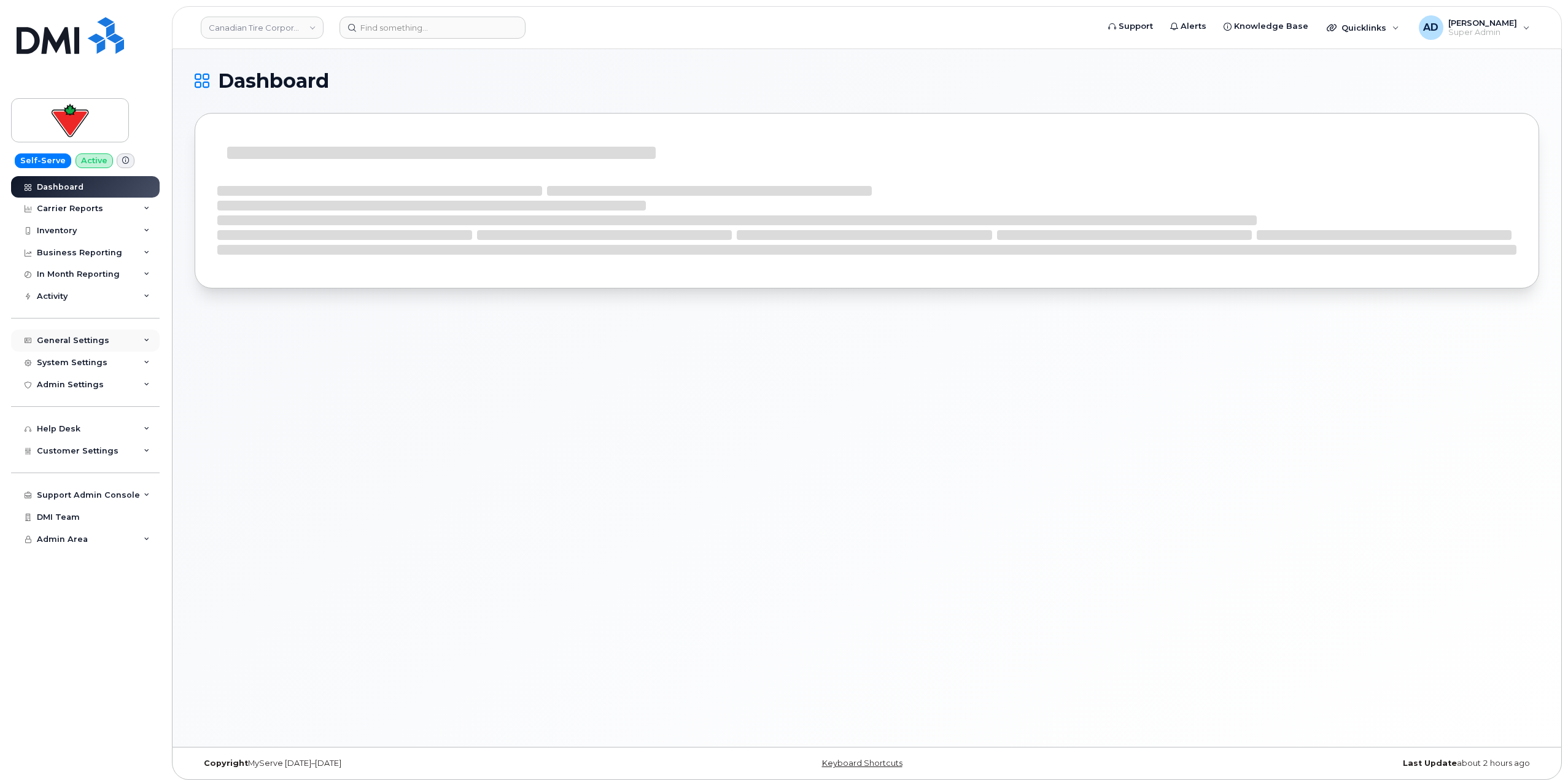
click at [102, 334] on div "General Settings" at bounding box center [85, 341] width 148 height 22
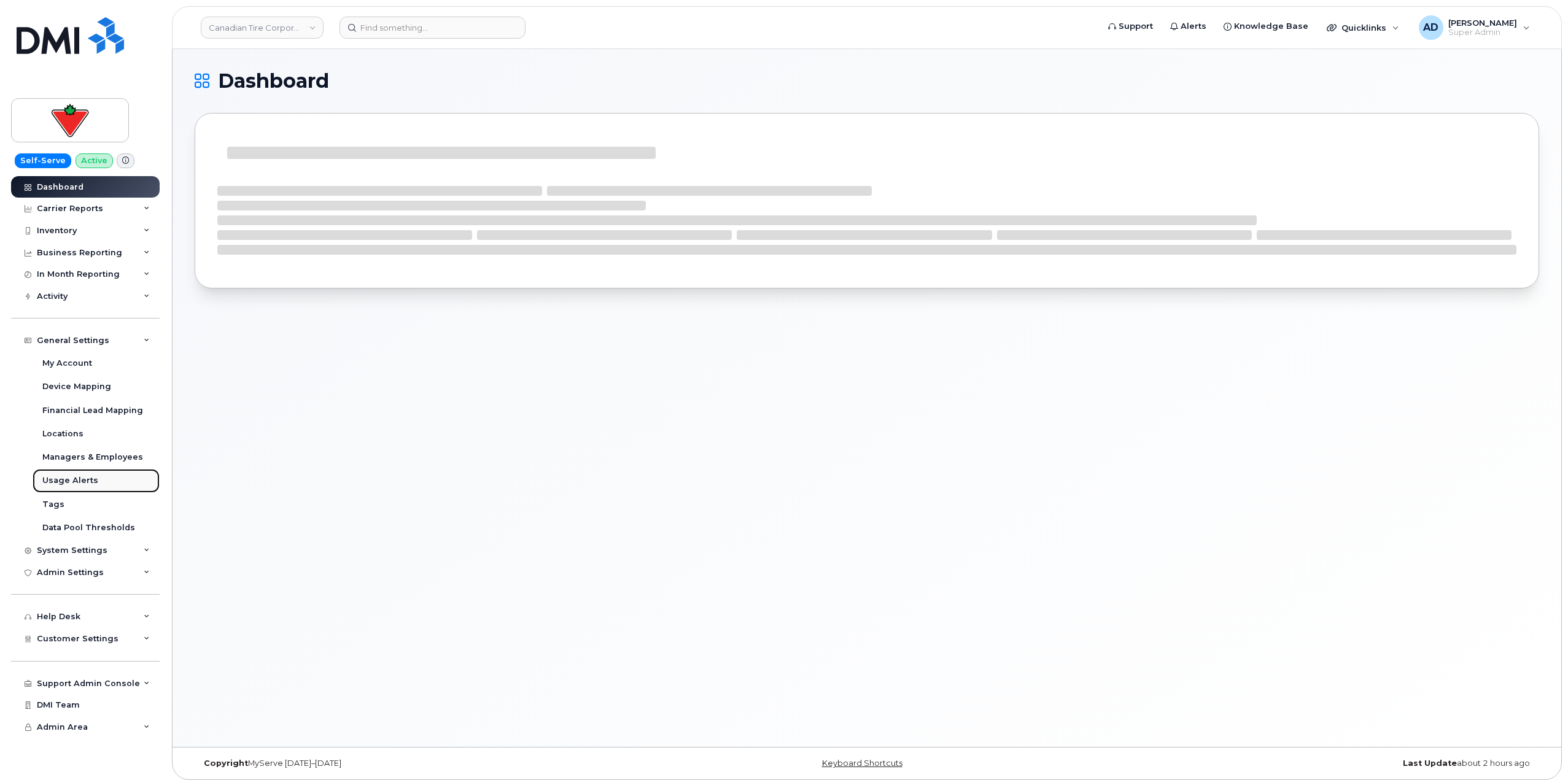
click at [93, 473] on link "Usage Alerts" at bounding box center [96, 480] width 127 height 23
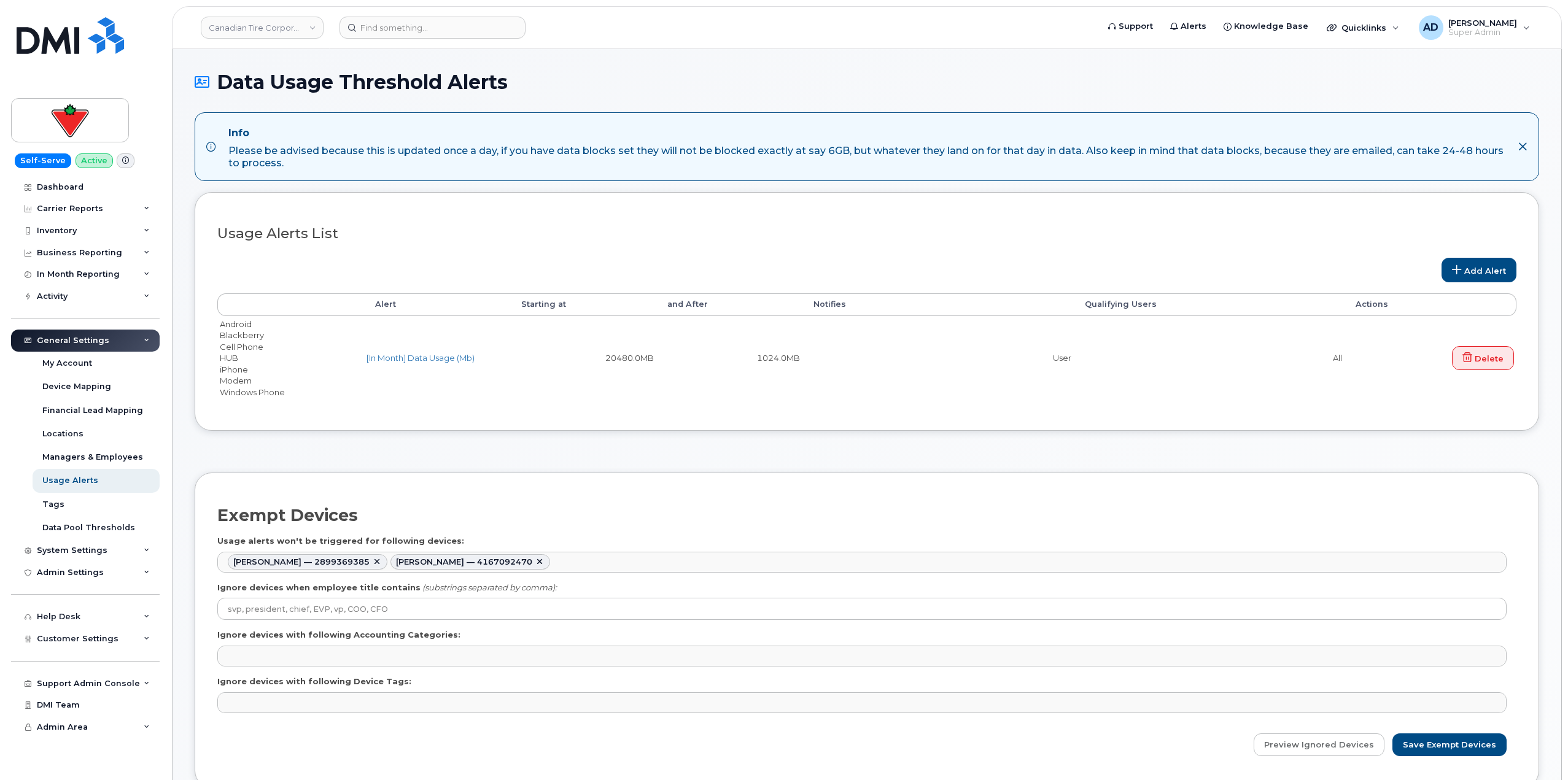
select select
click at [96, 336] on div "General Settings" at bounding box center [74, 340] width 73 height 10
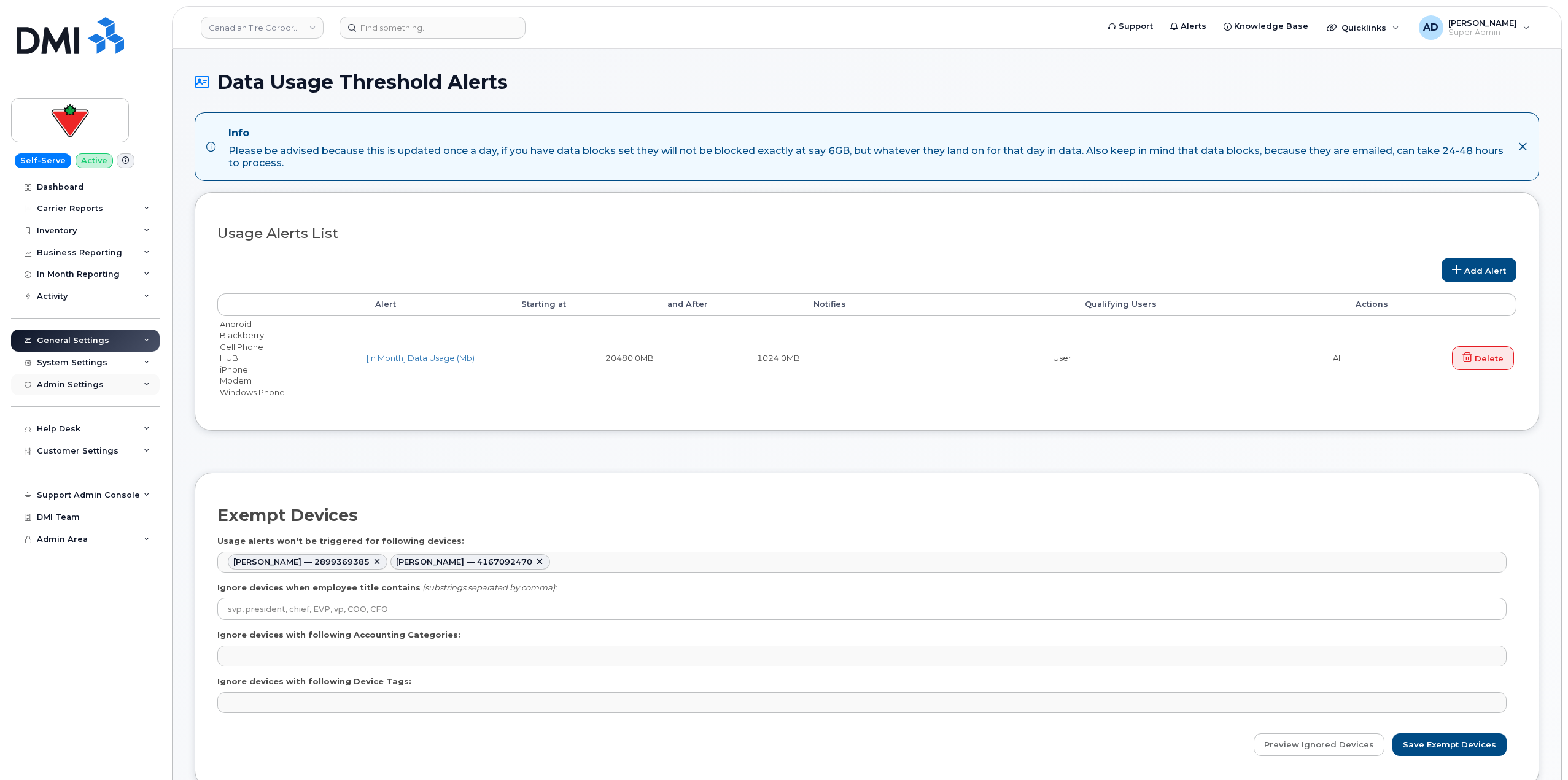
click at [92, 374] on div "Admin Settings" at bounding box center [85, 385] width 148 height 22
click at [100, 359] on div "System Settings" at bounding box center [73, 363] width 71 height 10
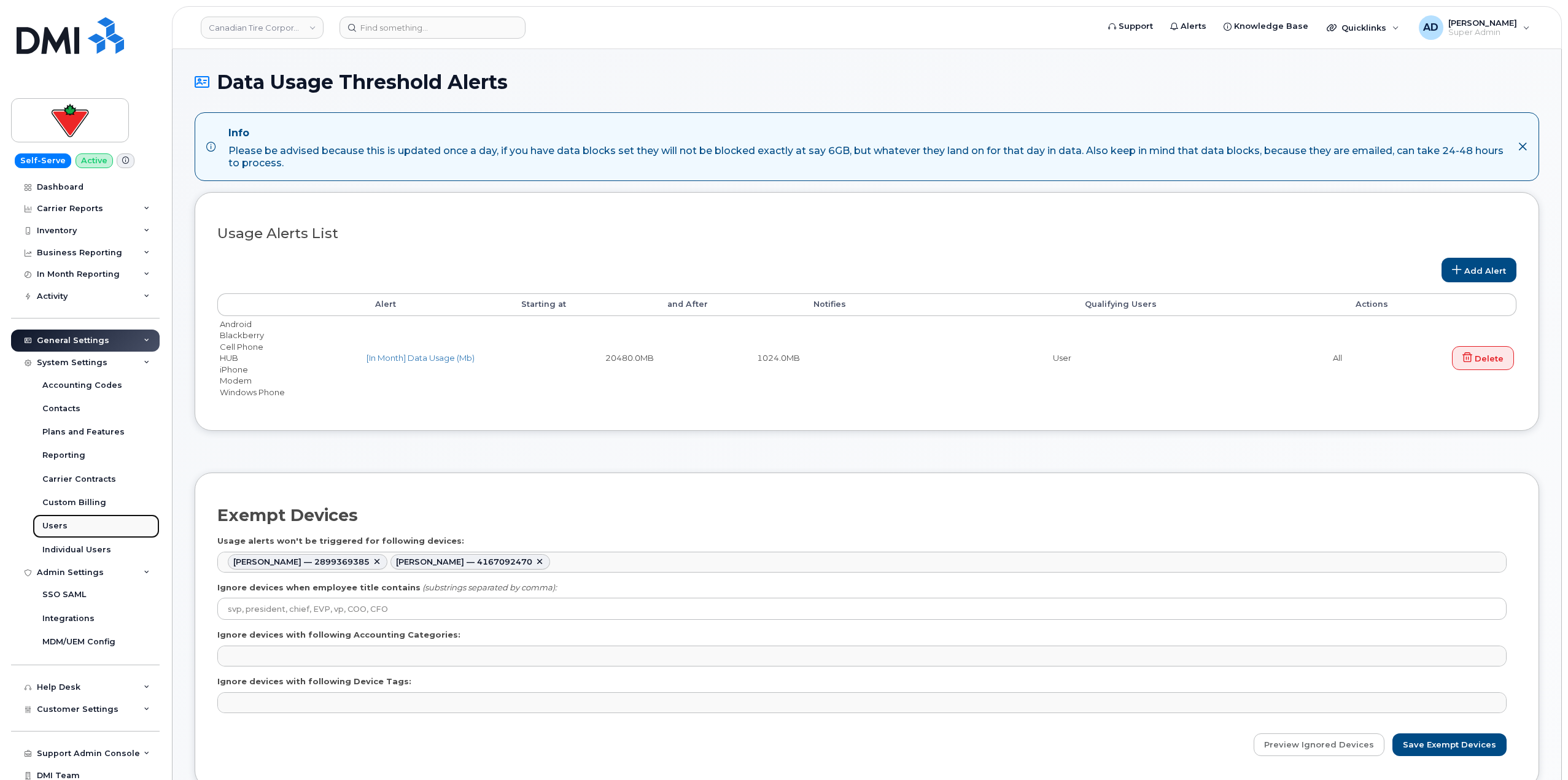
click at [77, 527] on link "Users" at bounding box center [96, 526] width 127 height 23
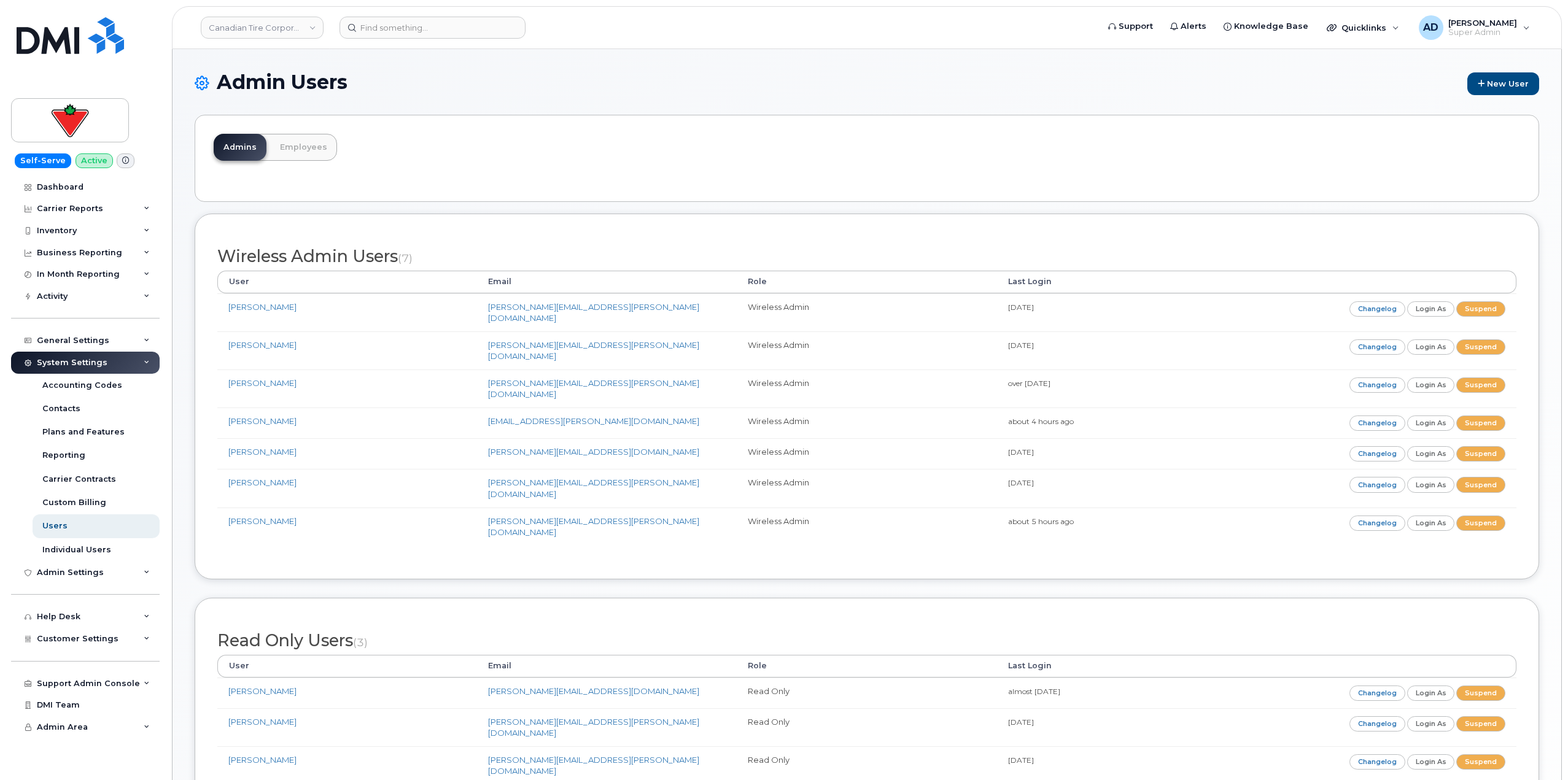
drag, startPoint x: 267, startPoint y: 485, endPoint x: 270, endPoint y: 515, distance: 30.1
click at [270, 515] on div "Wireless Admin Users (7) User Email Role Last Login Edwin Tam edwin.tam@cantire…" at bounding box center [867, 397] width 1300 height 321
click at [1504, 85] on link "New User" at bounding box center [1503, 84] width 72 height 22
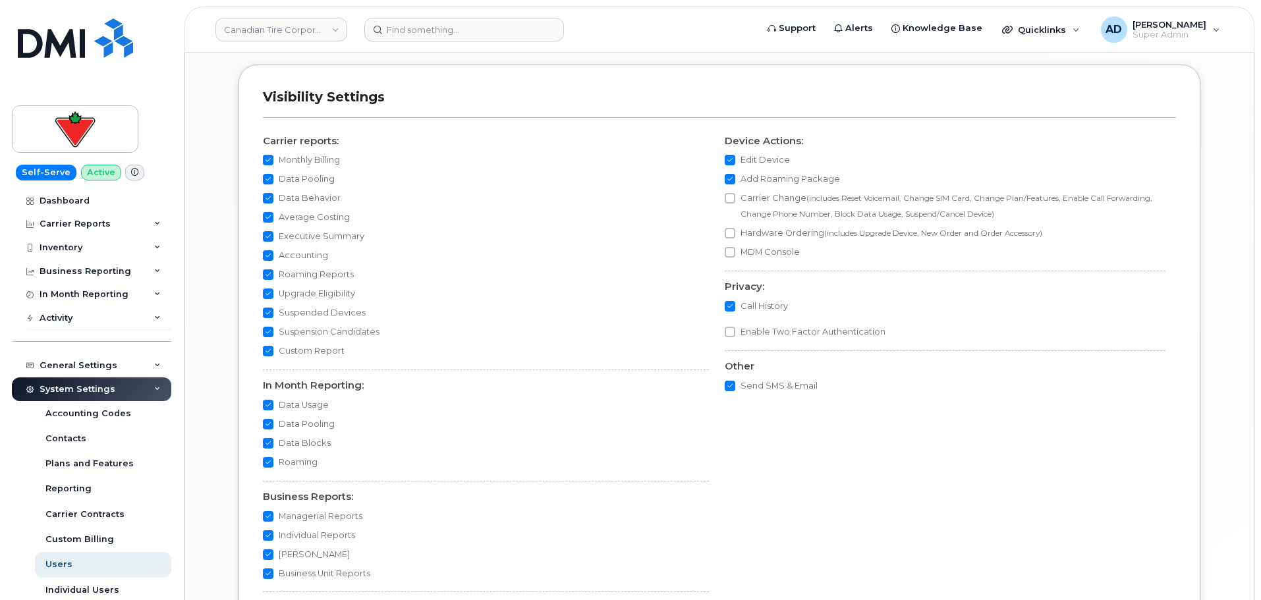
scroll to position [1054, 0]
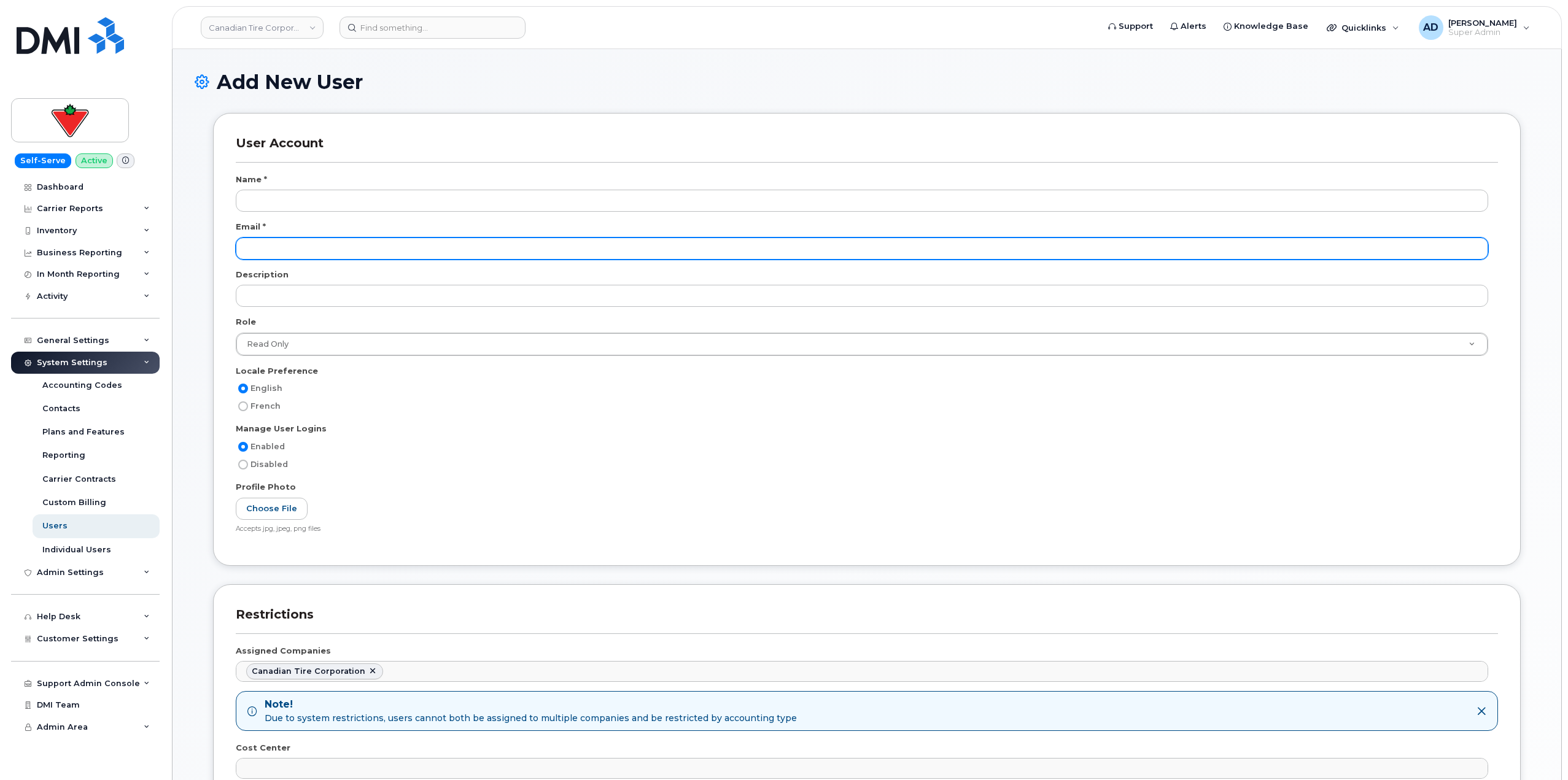
click at [313, 247] on input "email" at bounding box center [862, 249] width 1253 height 22
paste input "Tyler.Fedorowich@cantire.com"
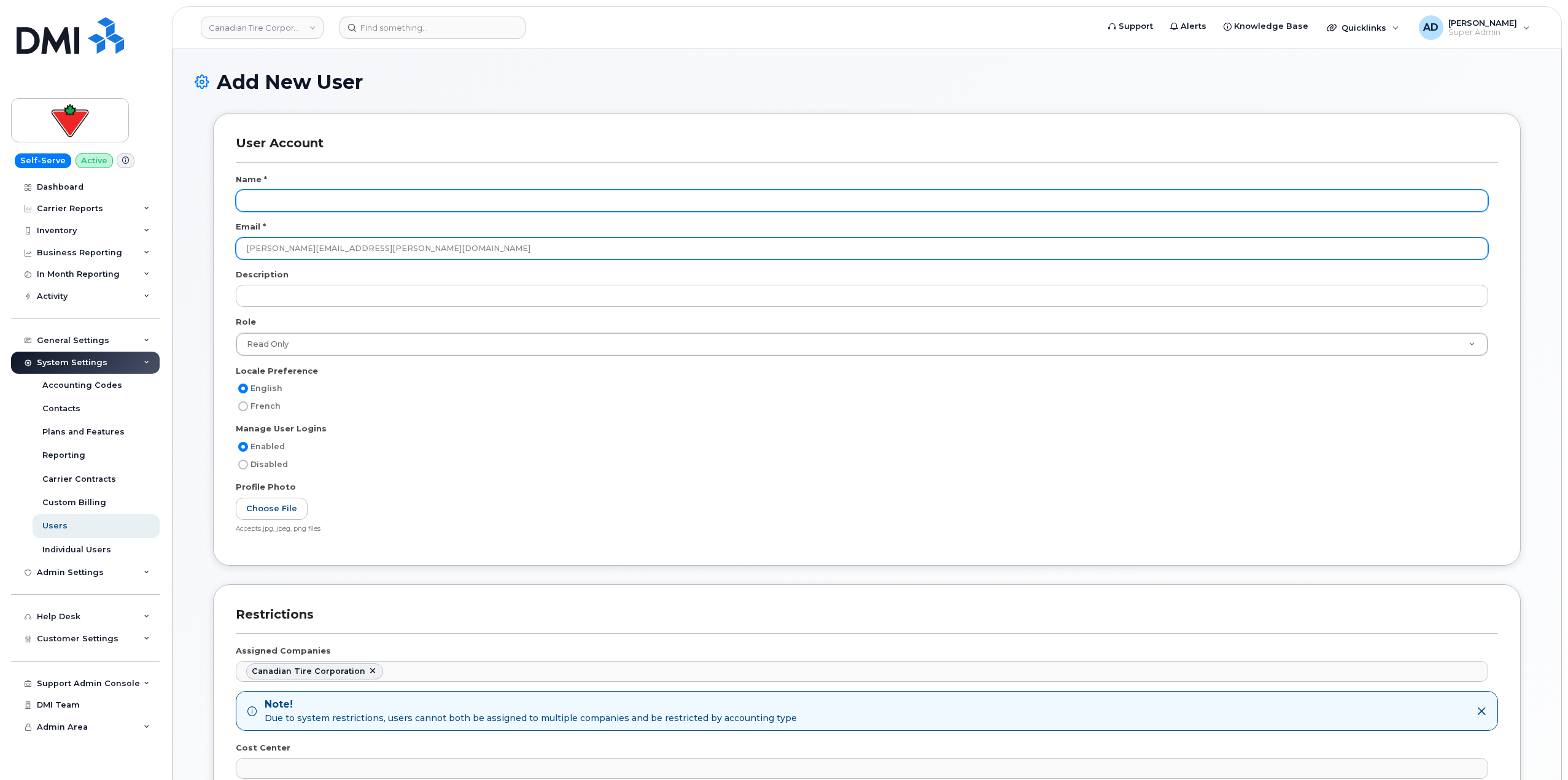
type input "Tyler.Fedorowich@cantire.com"
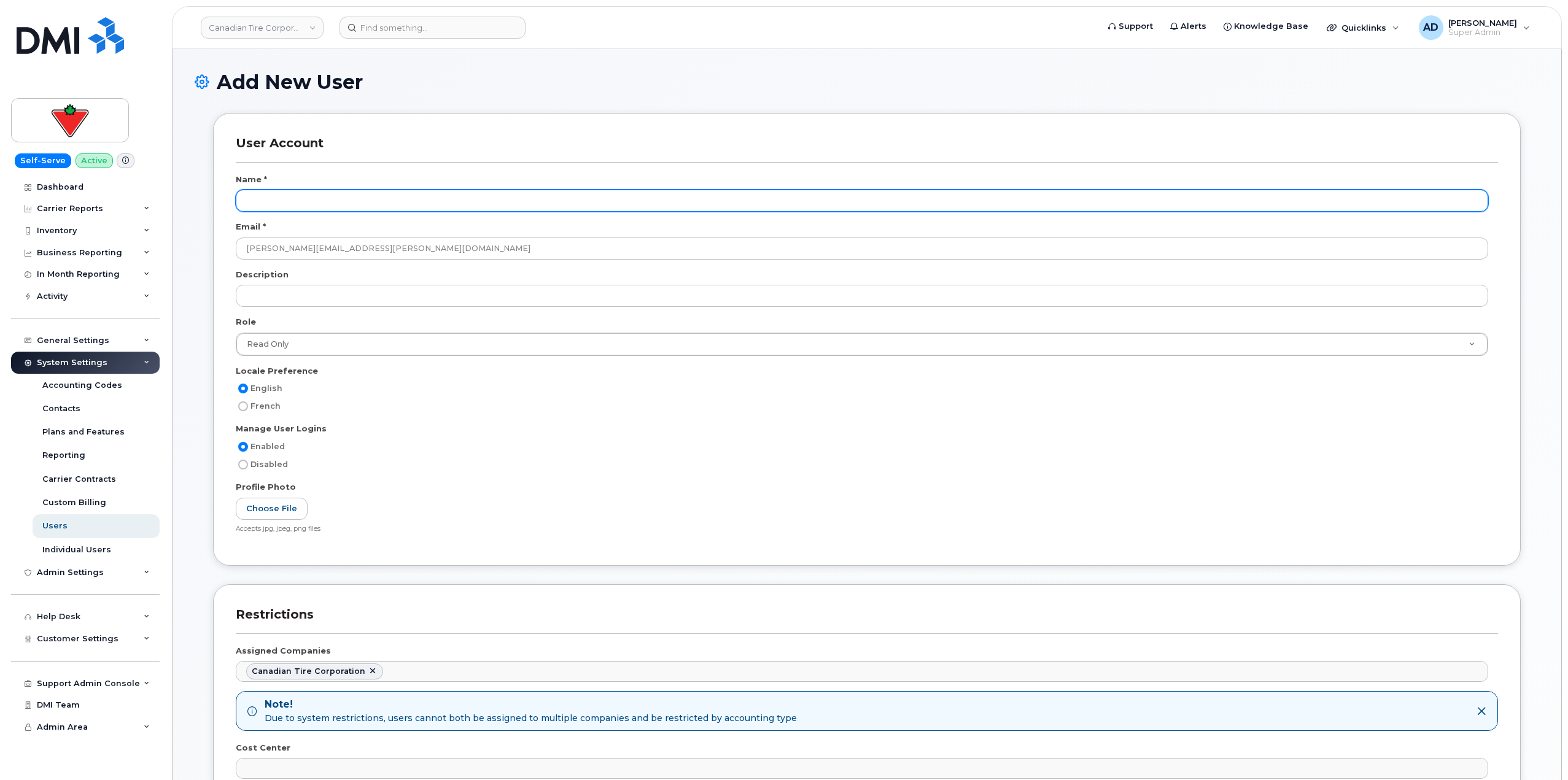
click at [330, 198] on input "text" at bounding box center [862, 201] width 1253 height 22
type input "Tyler Federowich"
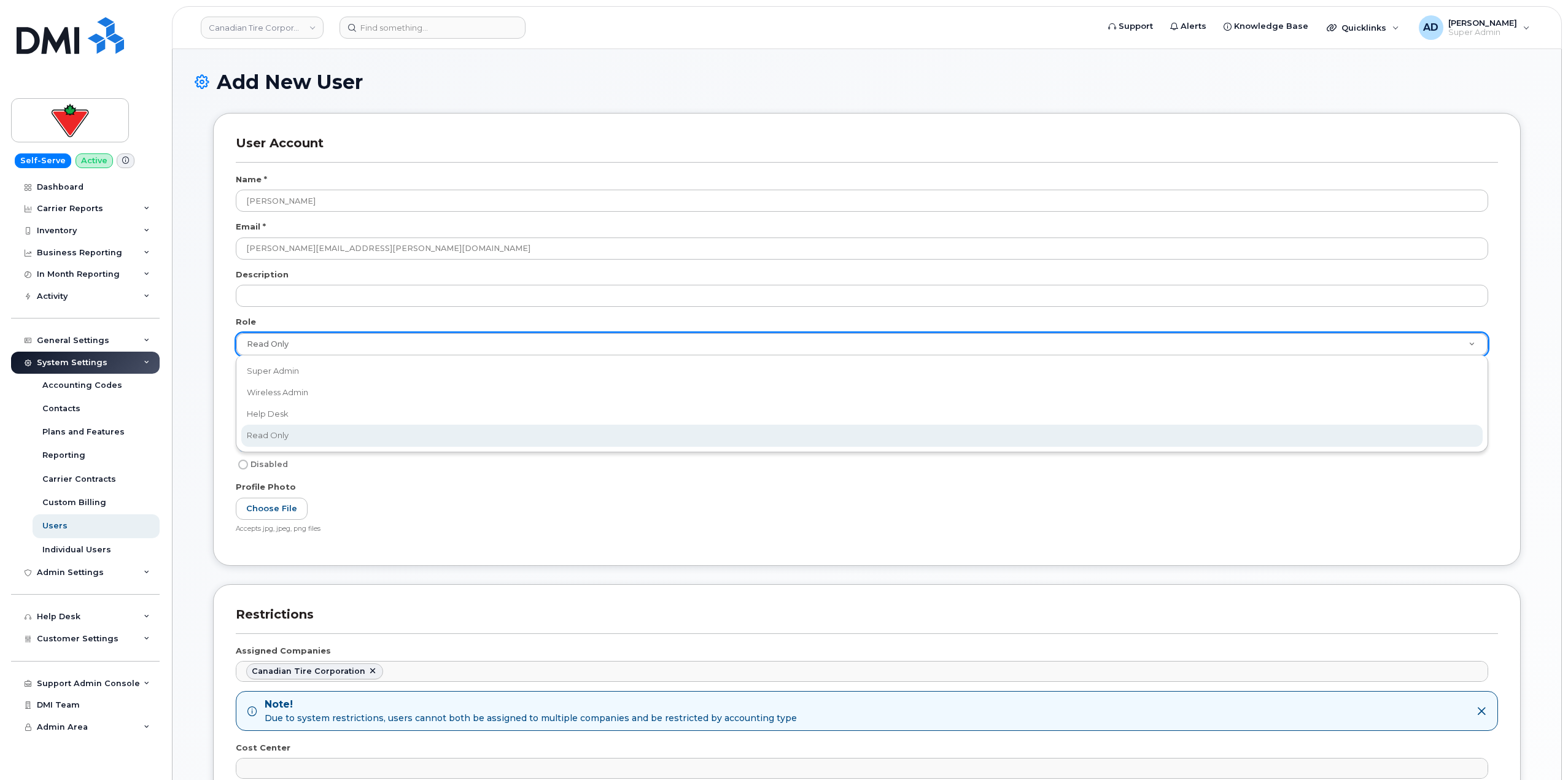
scroll to position [0, 4]
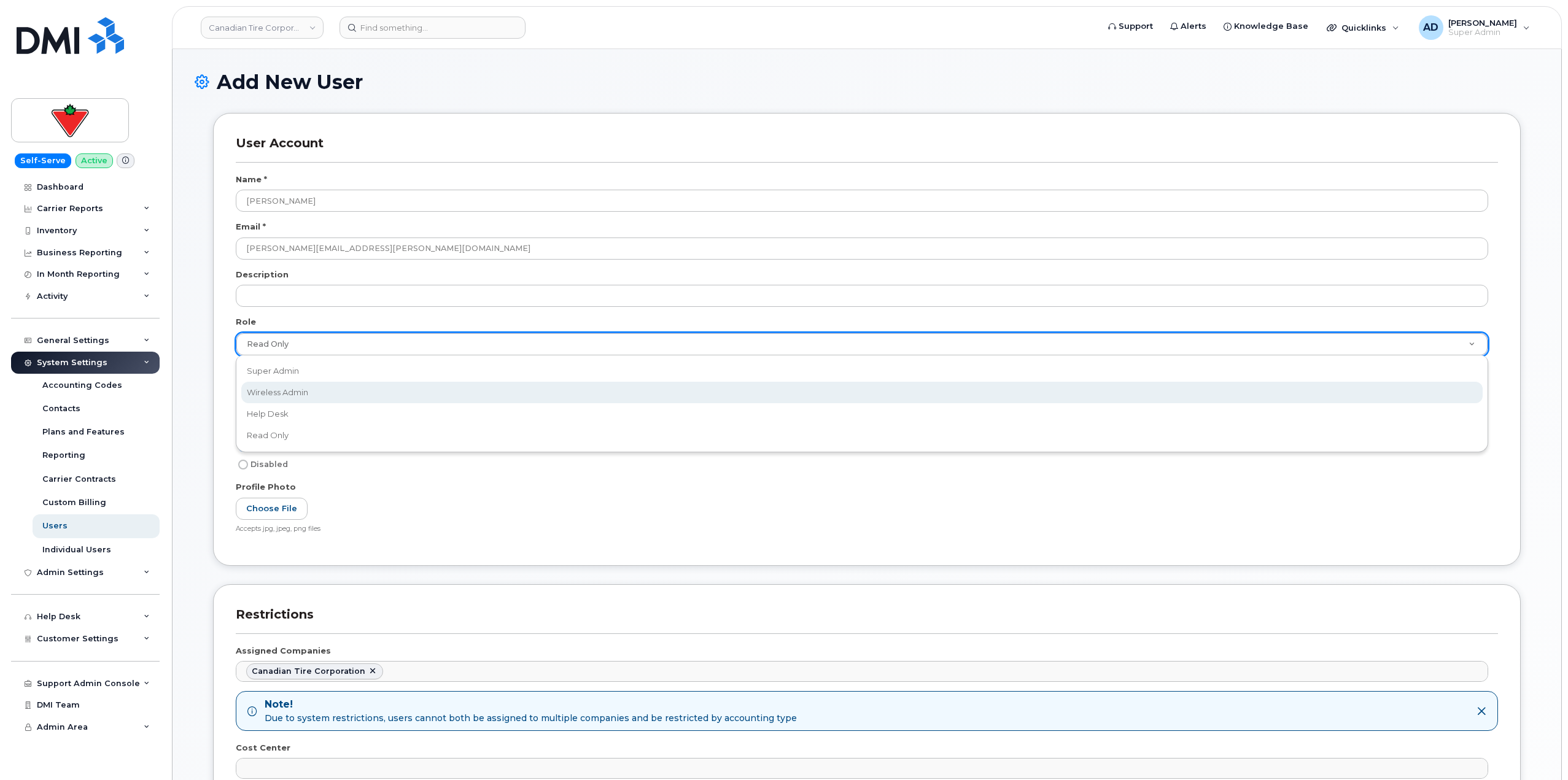
type input "w"
select select "wireless_admin"
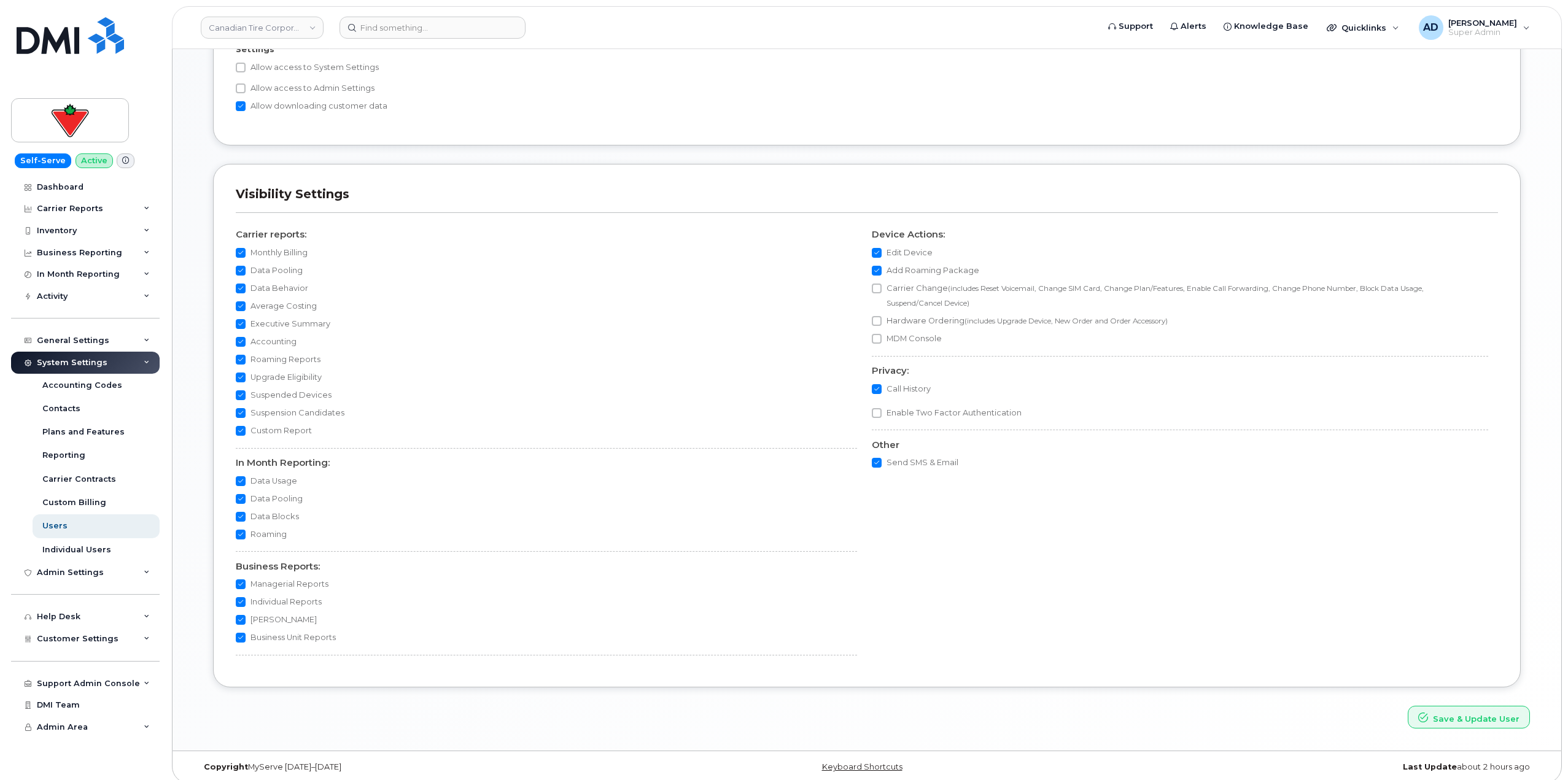
scroll to position [755, 0]
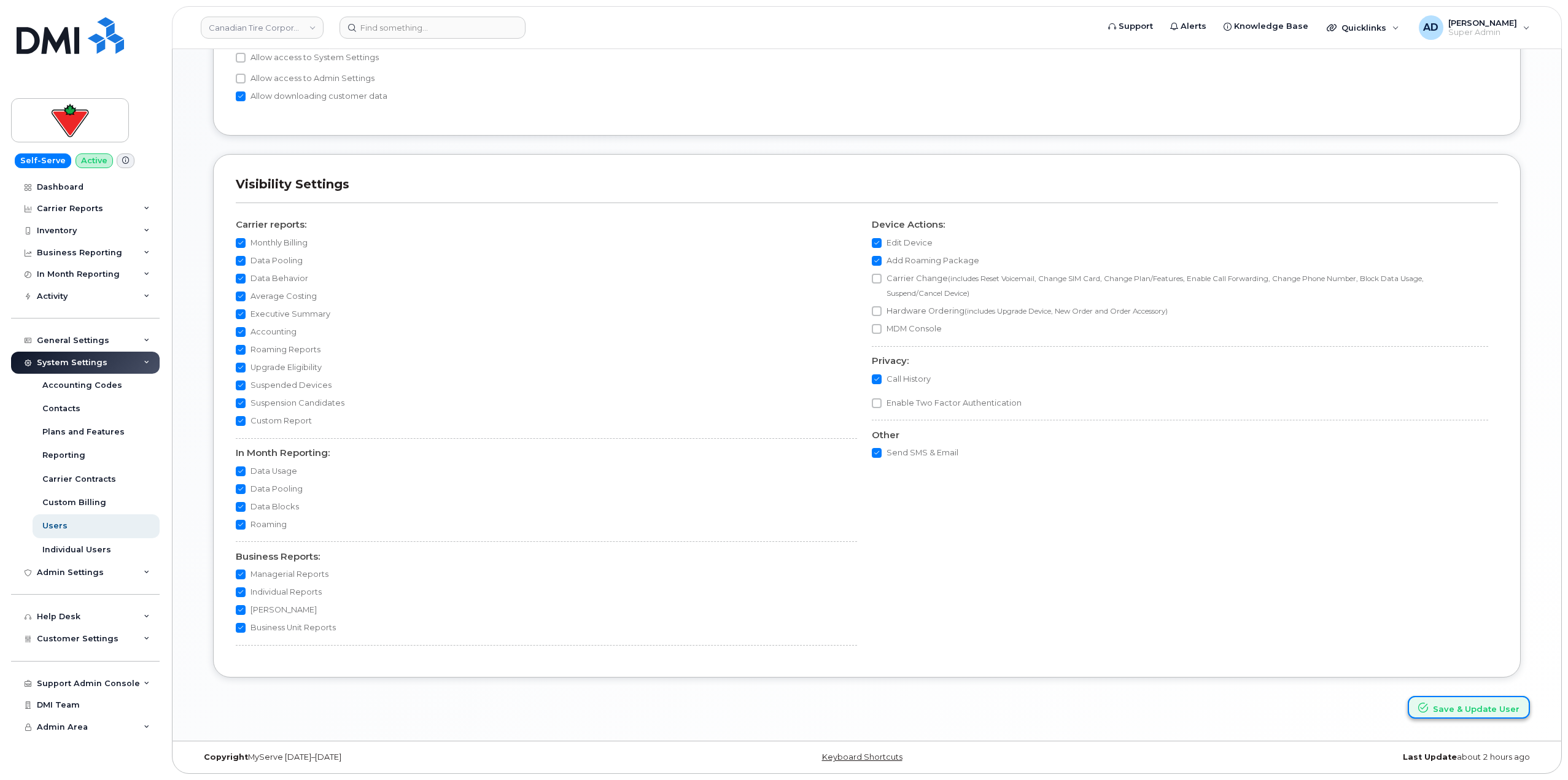
click at [1462, 713] on button "Save & Update User" at bounding box center [1468, 707] width 122 height 22
